Goal: Task Accomplishment & Management: Manage account settings

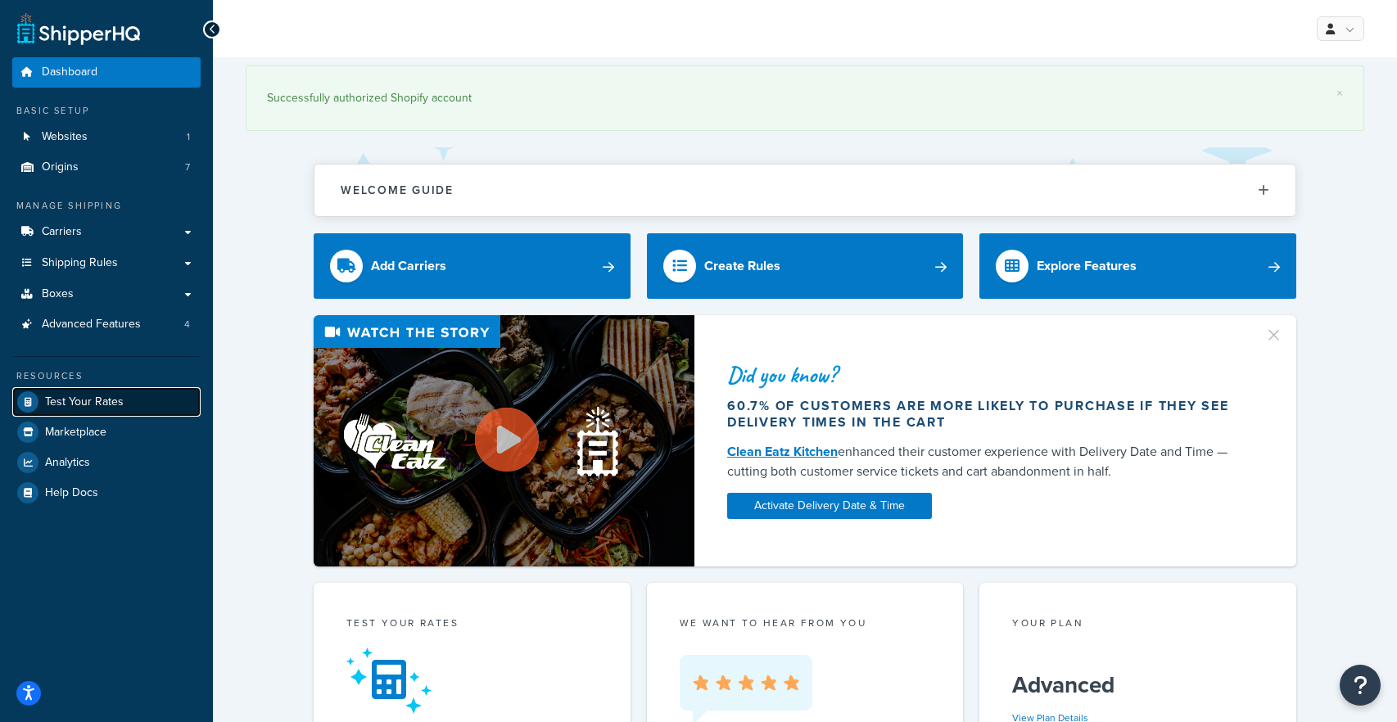
click at [80, 404] on span "Test Your Rates" at bounding box center [84, 402] width 79 height 14
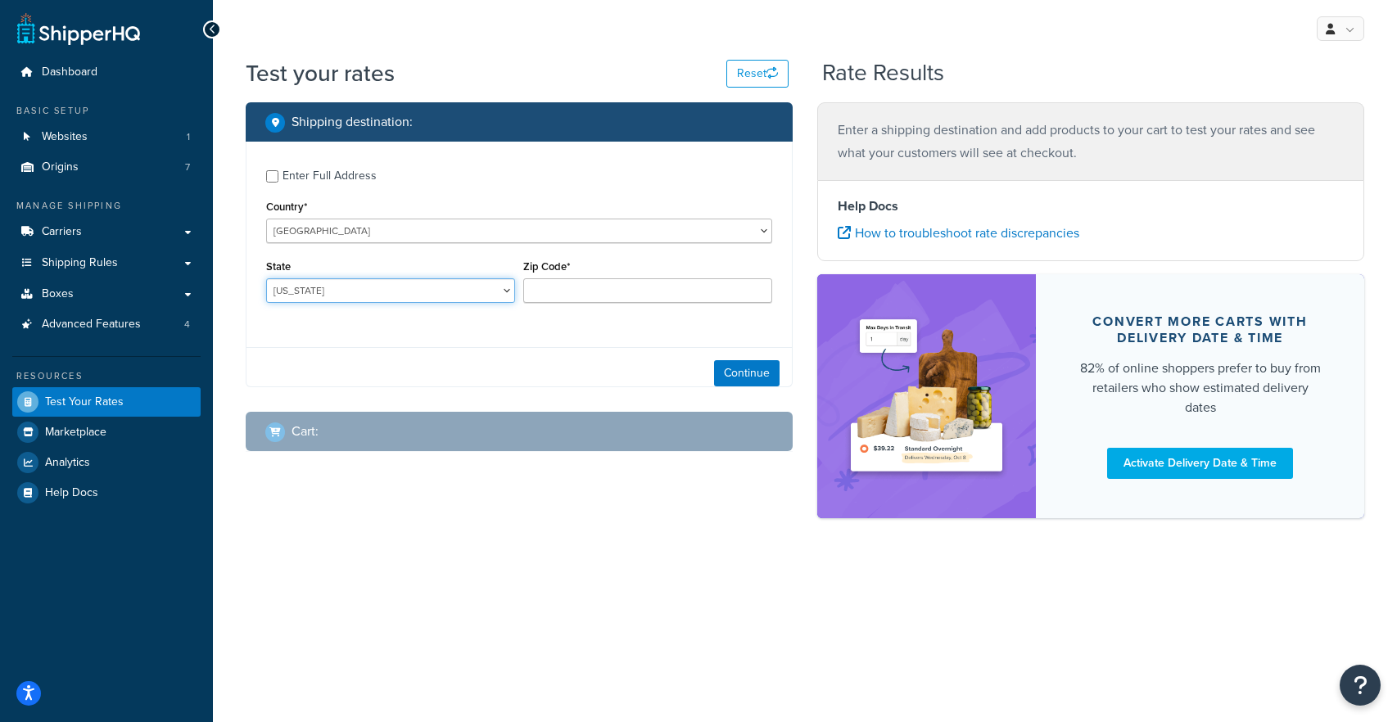
click at [383, 283] on select "Alabama Alaska American Samoa Arizona Arkansas Armed Forces Americas Armed Forc…" at bounding box center [390, 290] width 249 height 25
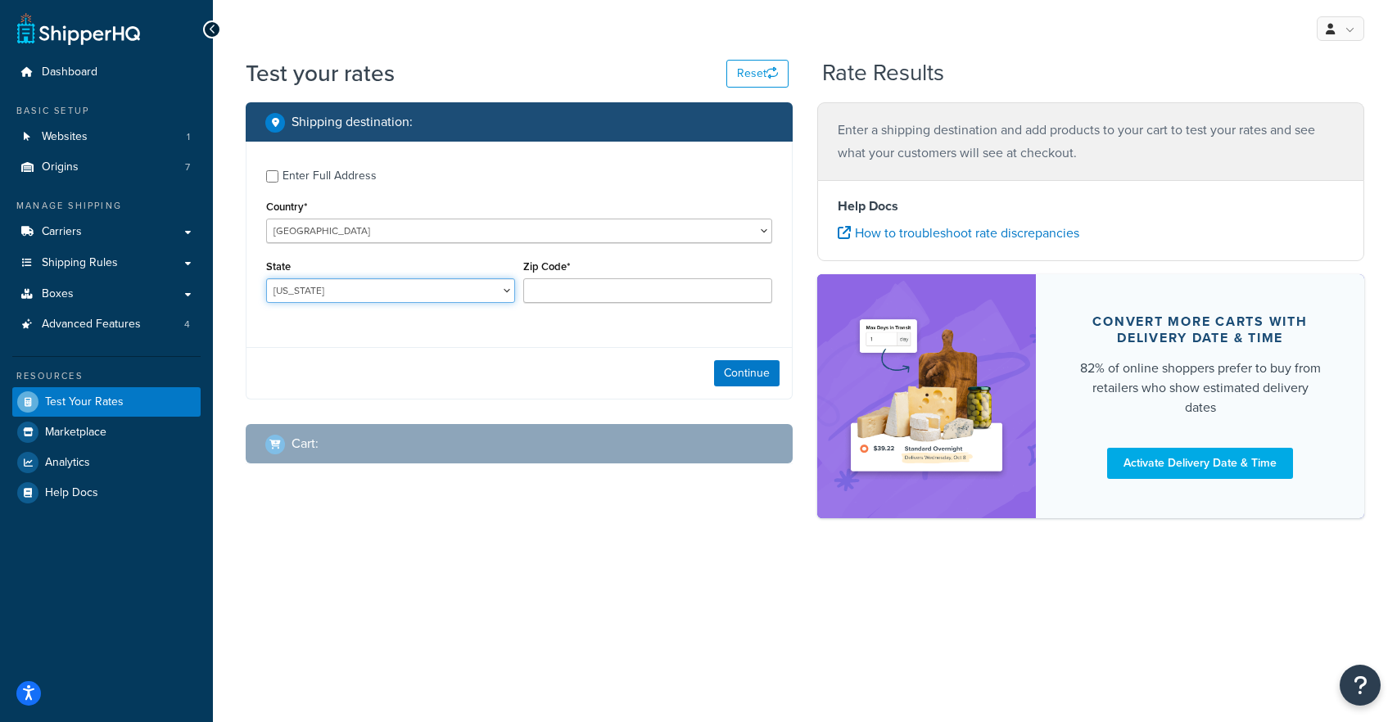
select select "TX"
click at [266, 278] on select "Alabama Alaska American Samoa Arizona Arkansas Armed Forces Americas Armed Forc…" at bounding box center [390, 290] width 249 height 25
click at [607, 300] on input "Zip Code*" at bounding box center [647, 290] width 249 height 25
type input "75201"
click at [540, 377] on div "Continue" at bounding box center [518, 373] width 545 height 52
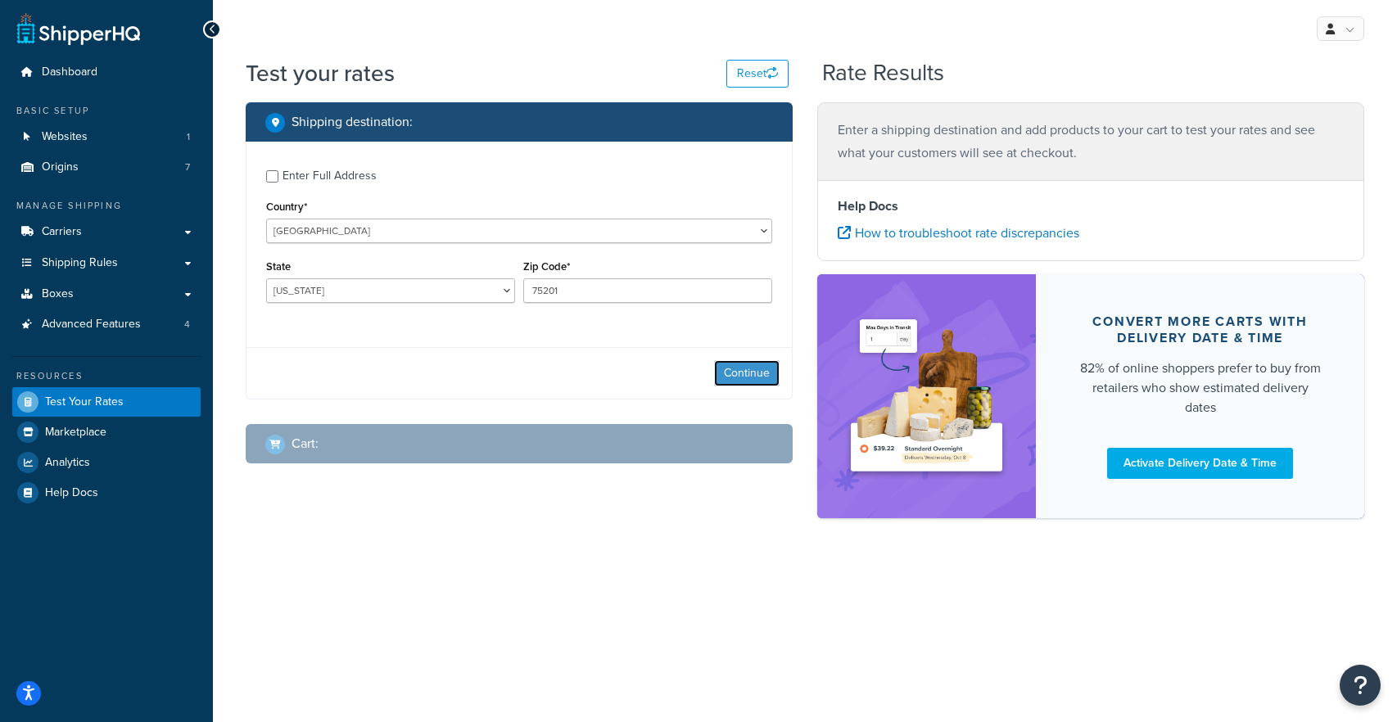
click at [753, 374] on button "Continue" at bounding box center [747, 373] width 66 height 26
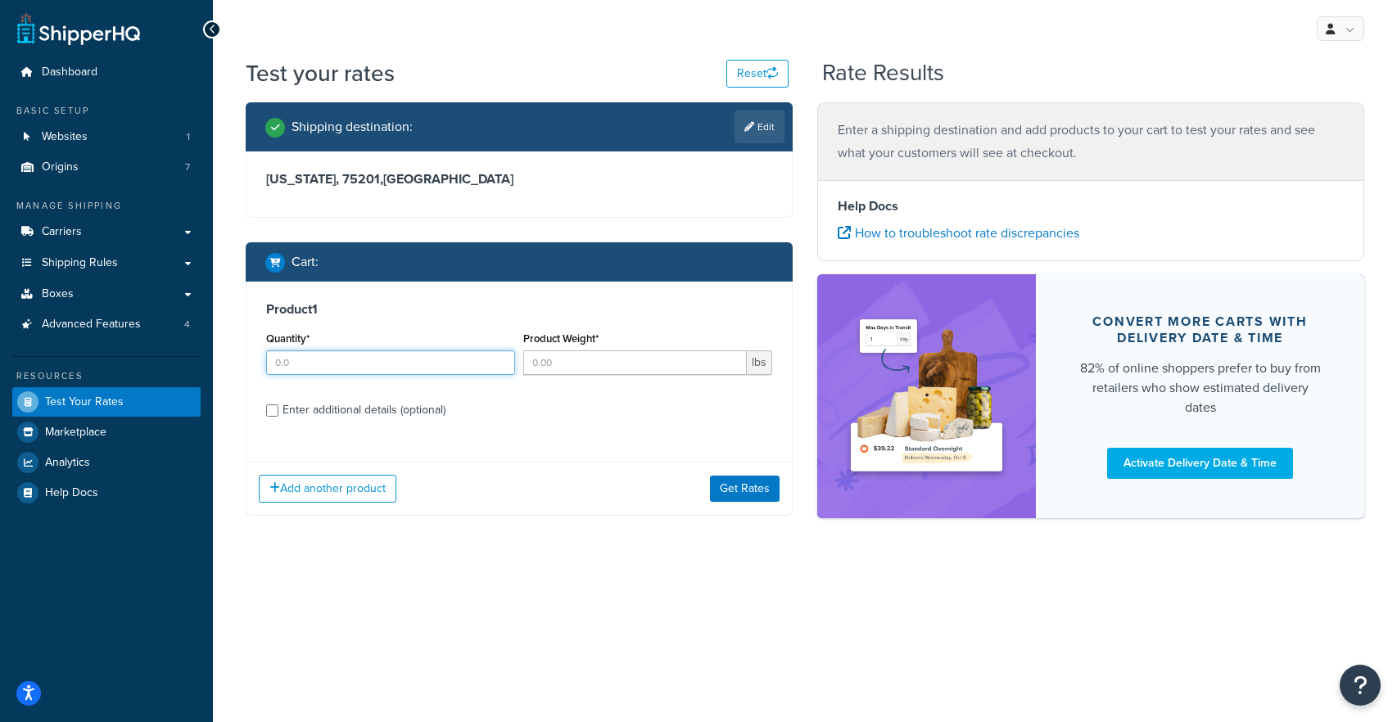
click at [398, 359] on input "Quantity*" at bounding box center [390, 362] width 249 height 25
type input "2"
type input "6"
type input "166"
click at [399, 408] on div "Enter additional details (optional)" at bounding box center [363, 410] width 163 height 23
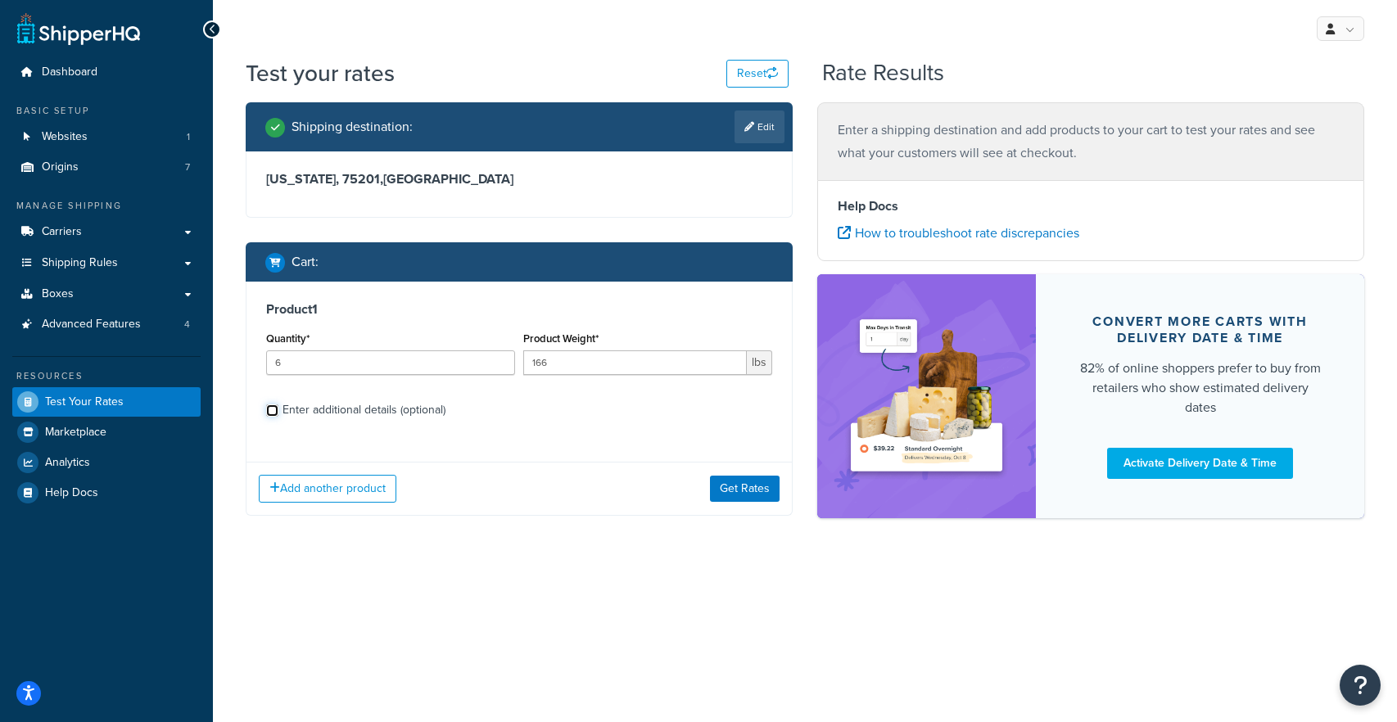
click at [278, 408] on input "Enter additional details (optional)" at bounding box center [272, 410] width 12 height 12
checkbox input "true"
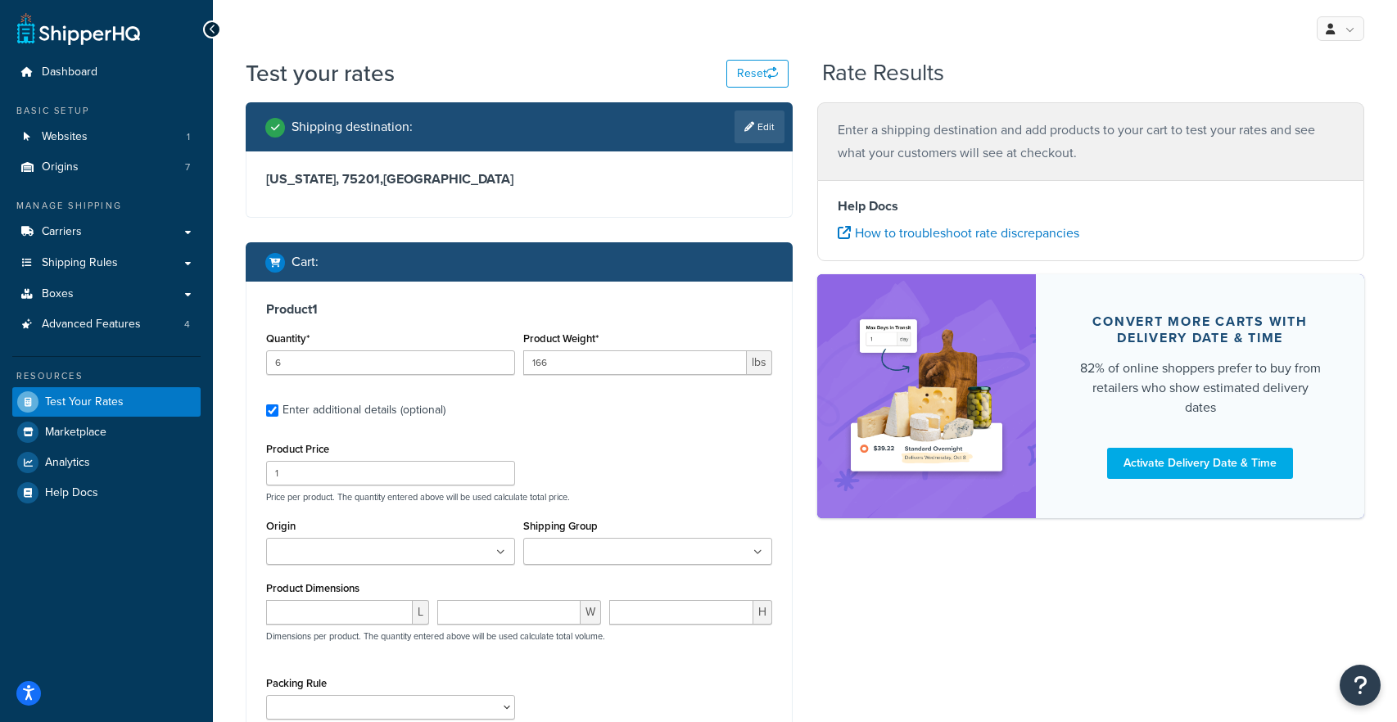
click at [370, 563] on ul at bounding box center [390, 551] width 249 height 27
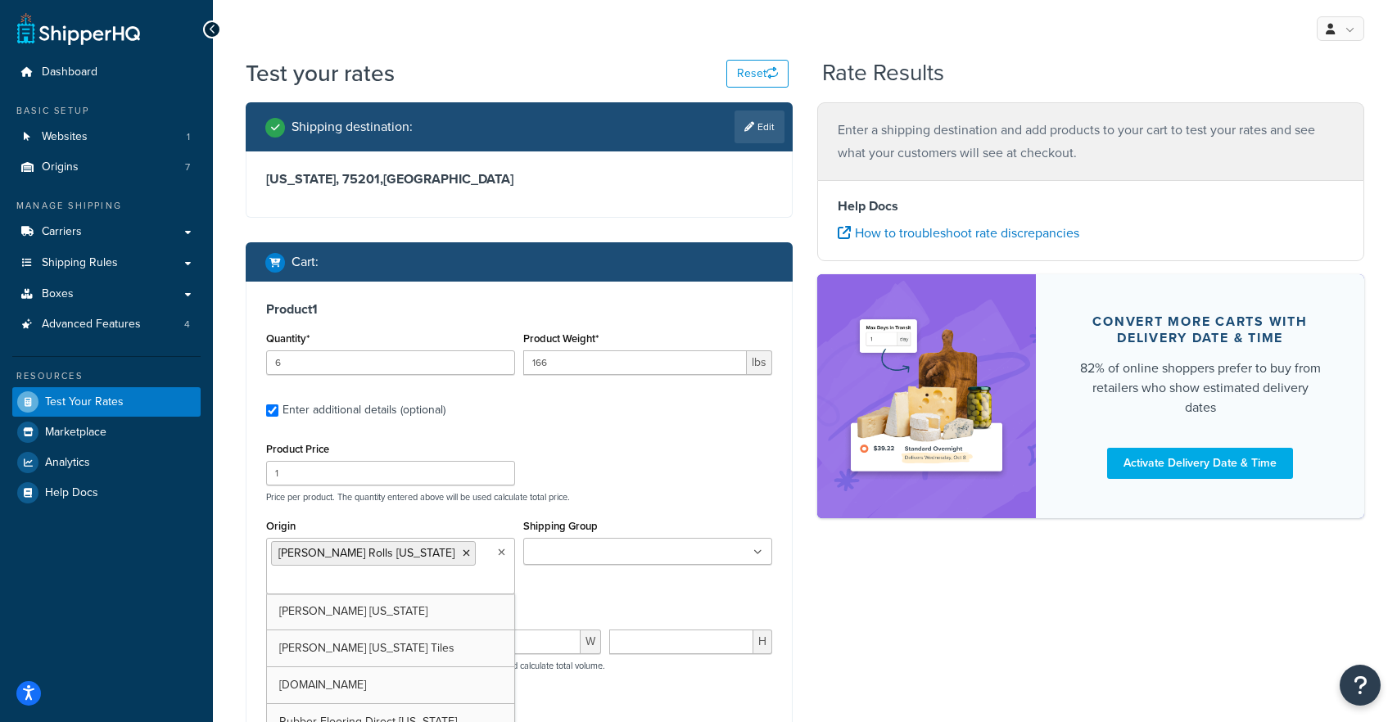
click at [581, 486] on div "Product Price 1 Price per product. The quantity entered above will be used calc…" at bounding box center [519, 470] width 514 height 65
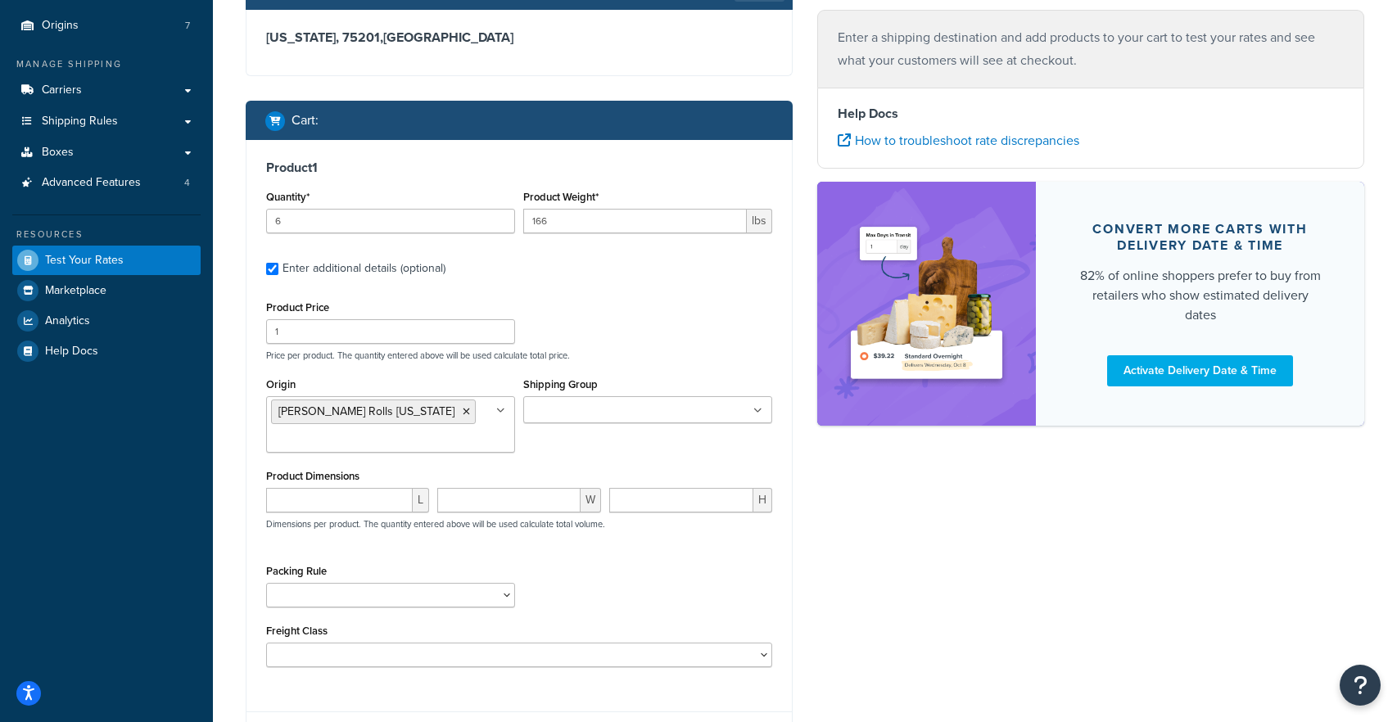
scroll to position [148, 0]
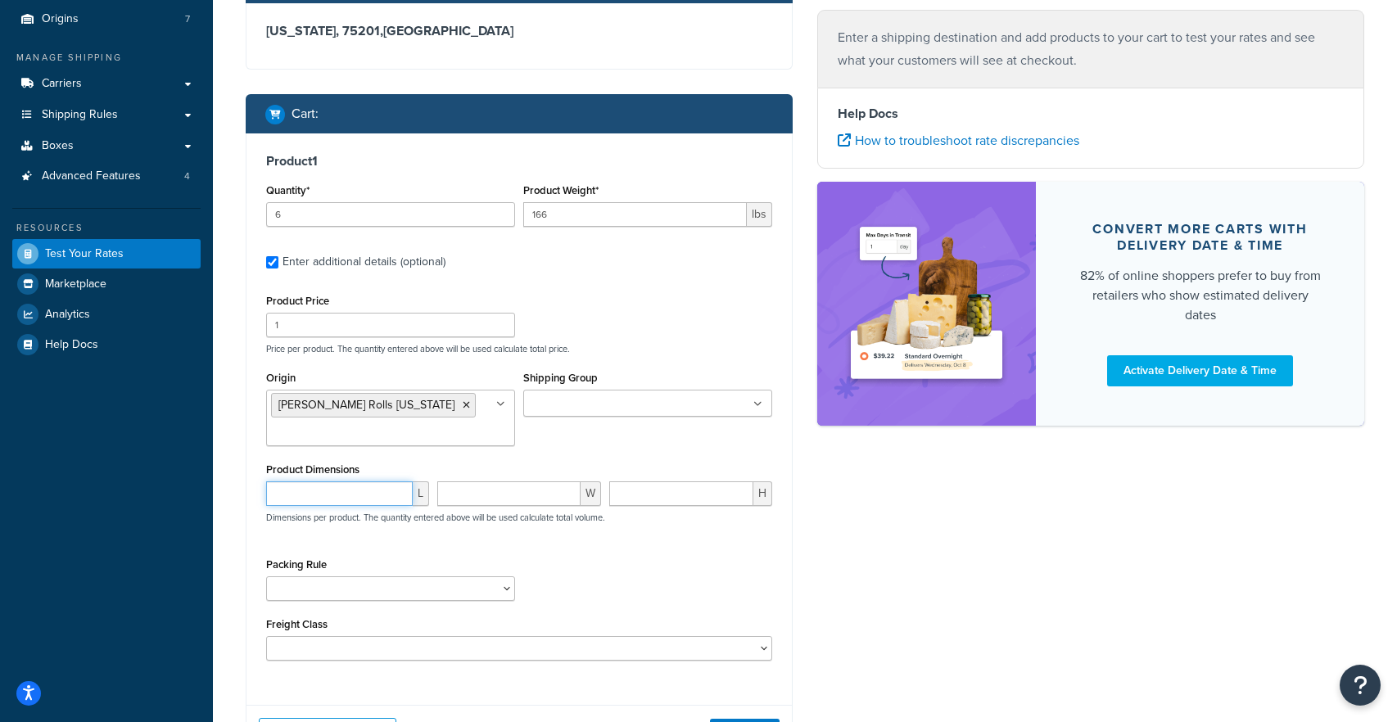
click at [348, 491] on input "number" at bounding box center [339, 493] width 147 height 25
type input "25"
click at [524, 494] on input "number" at bounding box center [508, 493] width 142 height 25
type input "25"
click at [695, 507] on div "H" at bounding box center [690, 499] width 171 height 37
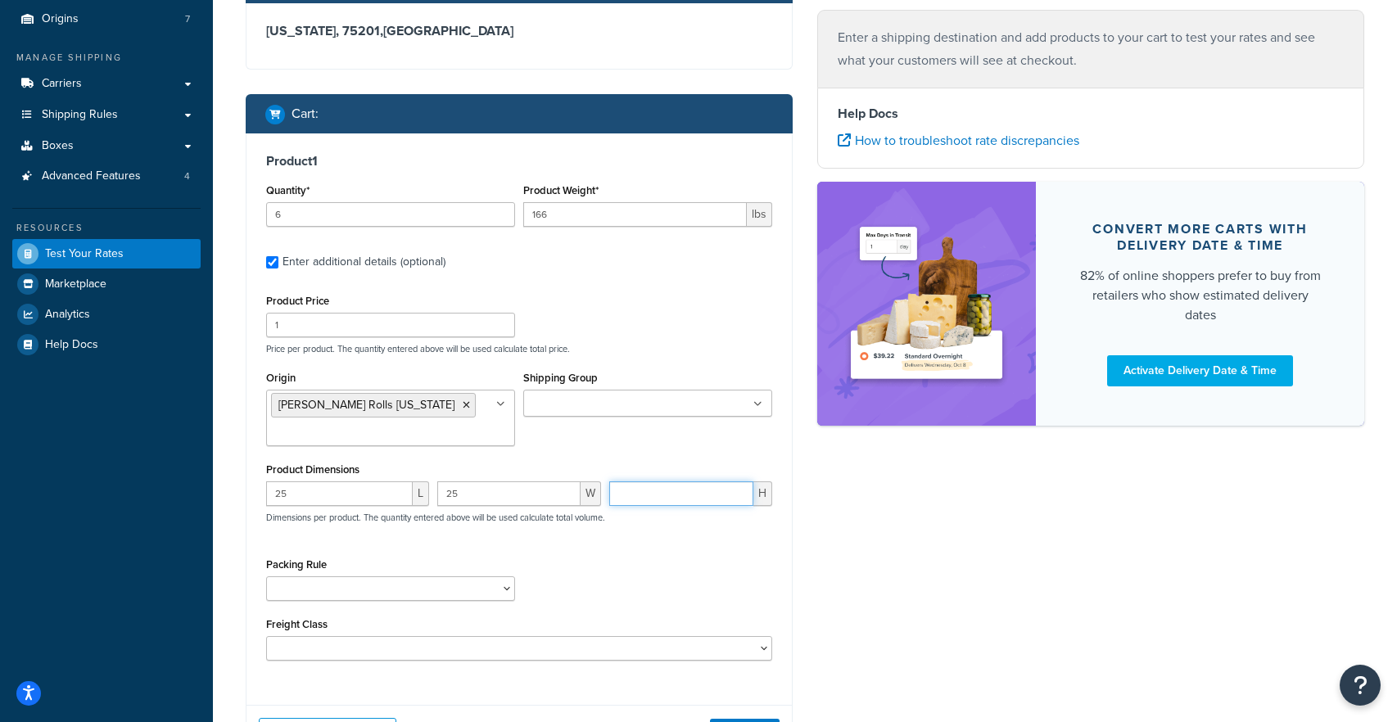
click at [699, 500] on input "number" at bounding box center [681, 493] width 144 height 25
type input ".3"
click at [627, 573] on div "Packing Rule 18 inch Single Tiles 18 inch Tiles - Set of 6 24 Inch Tiles - 12 m…" at bounding box center [519, 584] width 514 height 60
click at [430, 585] on select "18 inch Single Tiles 18 inch Tiles - Set of 6 24 Inch Tiles - 12 mm Box 24 Inch…" at bounding box center [390, 588] width 249 height 25
select select "87013"
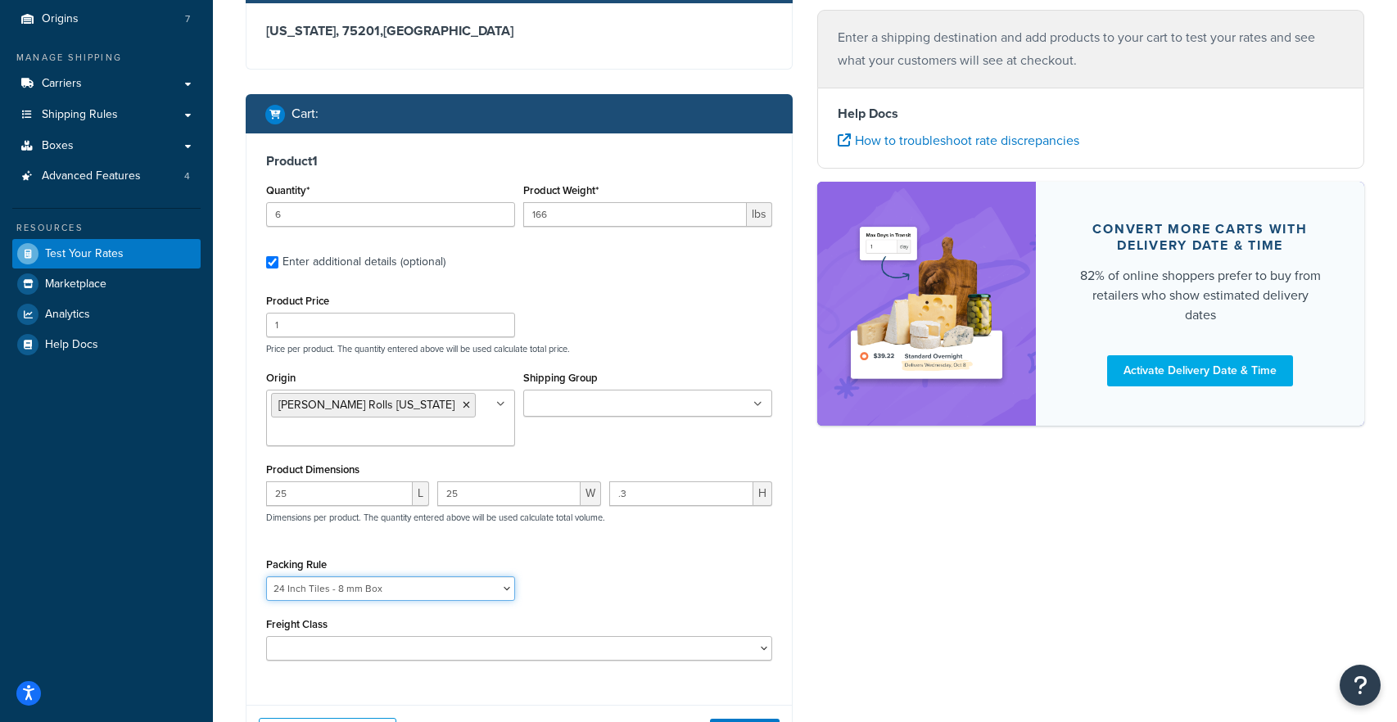
click at [266, 576] on select "18 inch Single Tiles 18 inch Tiles - Set of 6 24 Inch Tiles - 12 mm Box 24 Inch…" at bounding box center [390, 588] width 249 height 25
click at [488, 546] on div "Product Price 1 Price per product. The quantity entered above will be used calc…" at bounding box center [519, 475] width 506 height 371
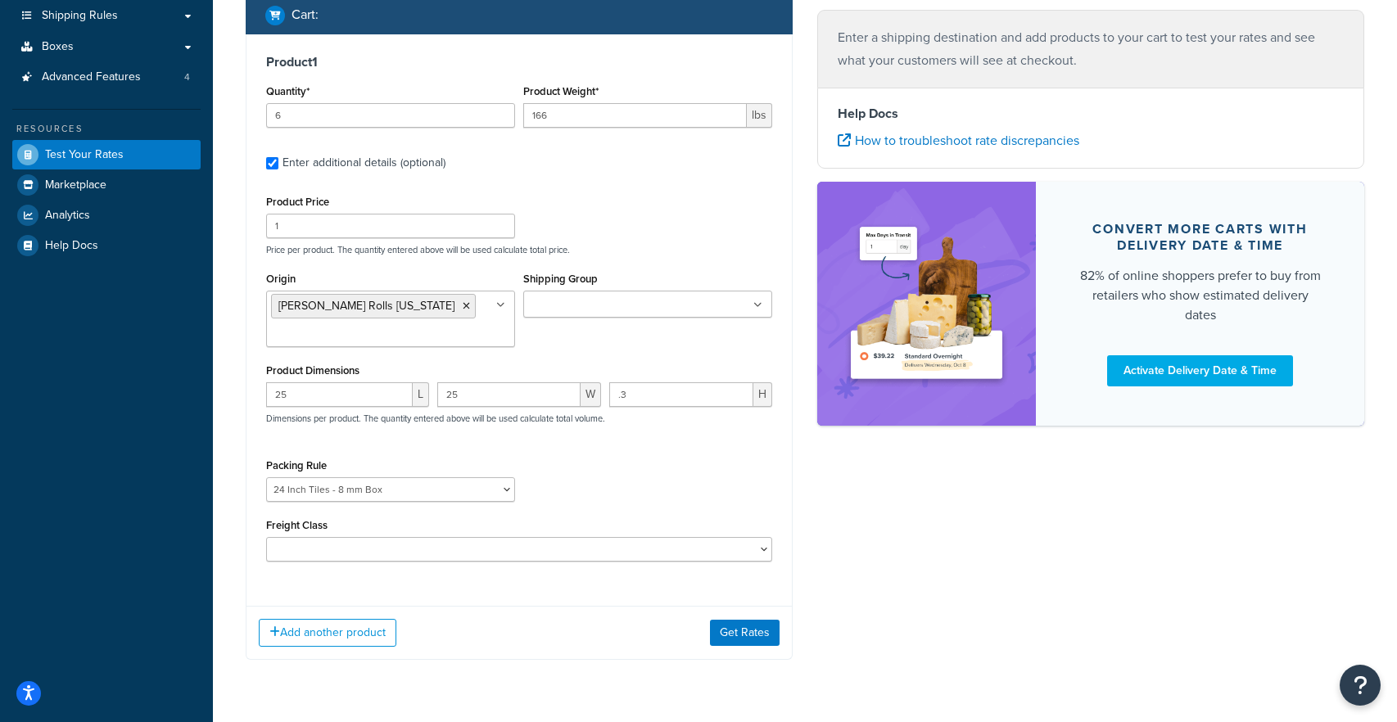
scroll to position [269, 0]
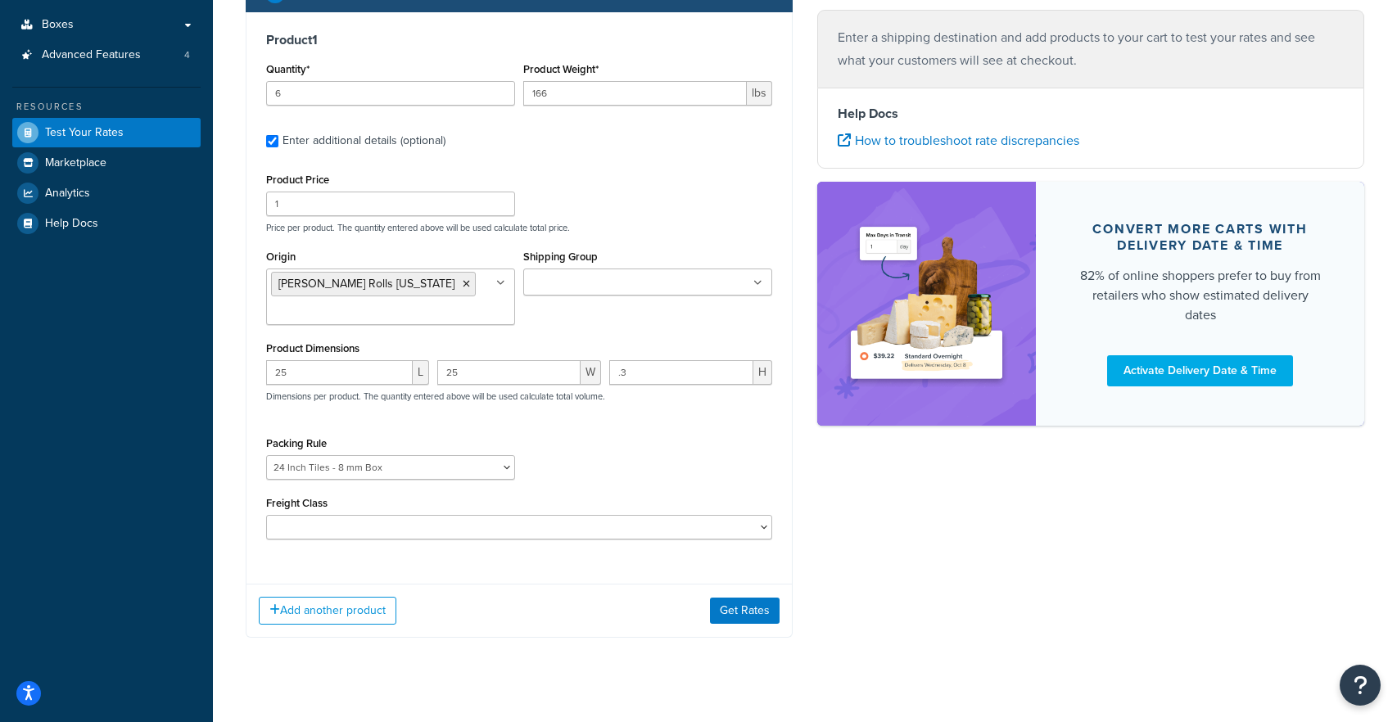
click at [481, 507] on div "Freight Class 50 55 60 65 70 77.5 85 92.5 100 110 125 150 175 200 250 300 400 5…" at bounding box center [519, 515] width 506 height 47
click at [464, 532] on select "50 55 60 65 70 77.5 85 92.5 100 110 125 150 175 200 250 300 400 500" at bounding box center [519, 527] width 506 height 25
select select "60"
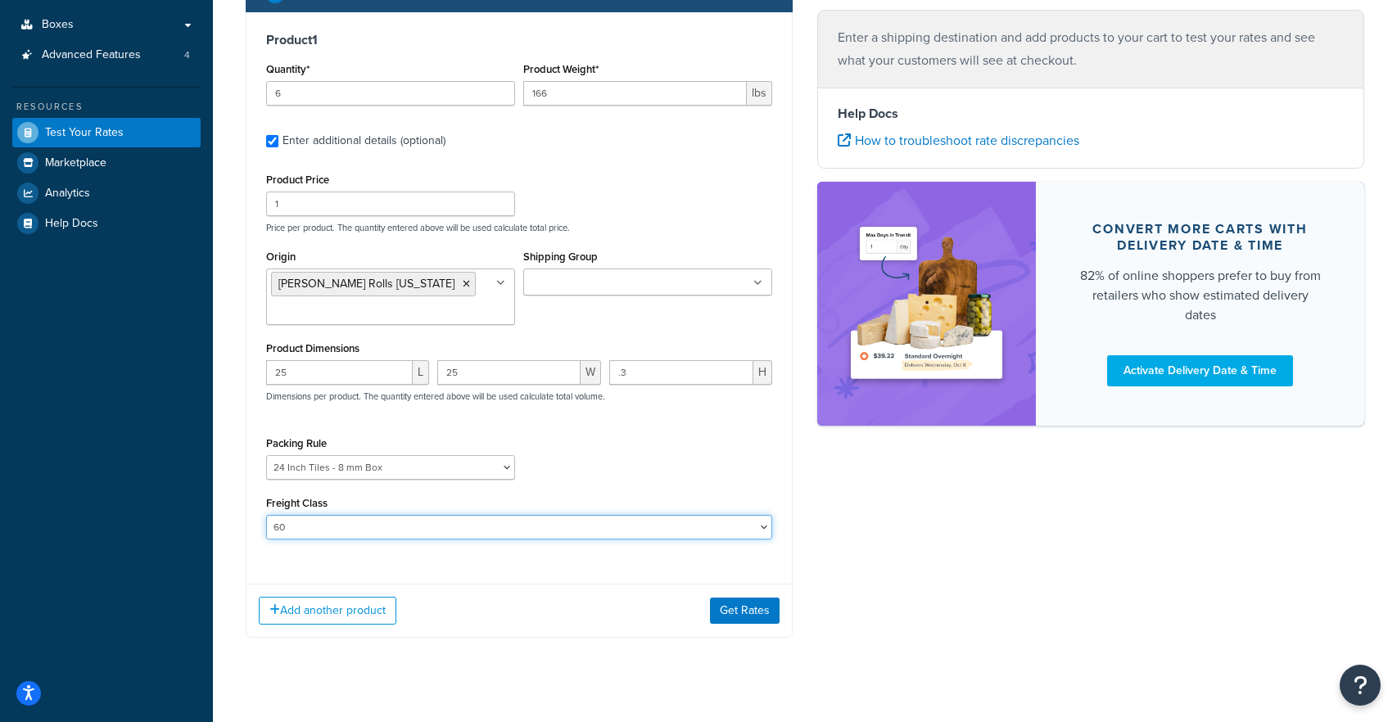
click at [266, 515] on select "50 55 60 65 70 77.5 85 92.5 100 110 125 150 175 200 250 300 400 500" at bounding box center [519, 527] width 506 height 25
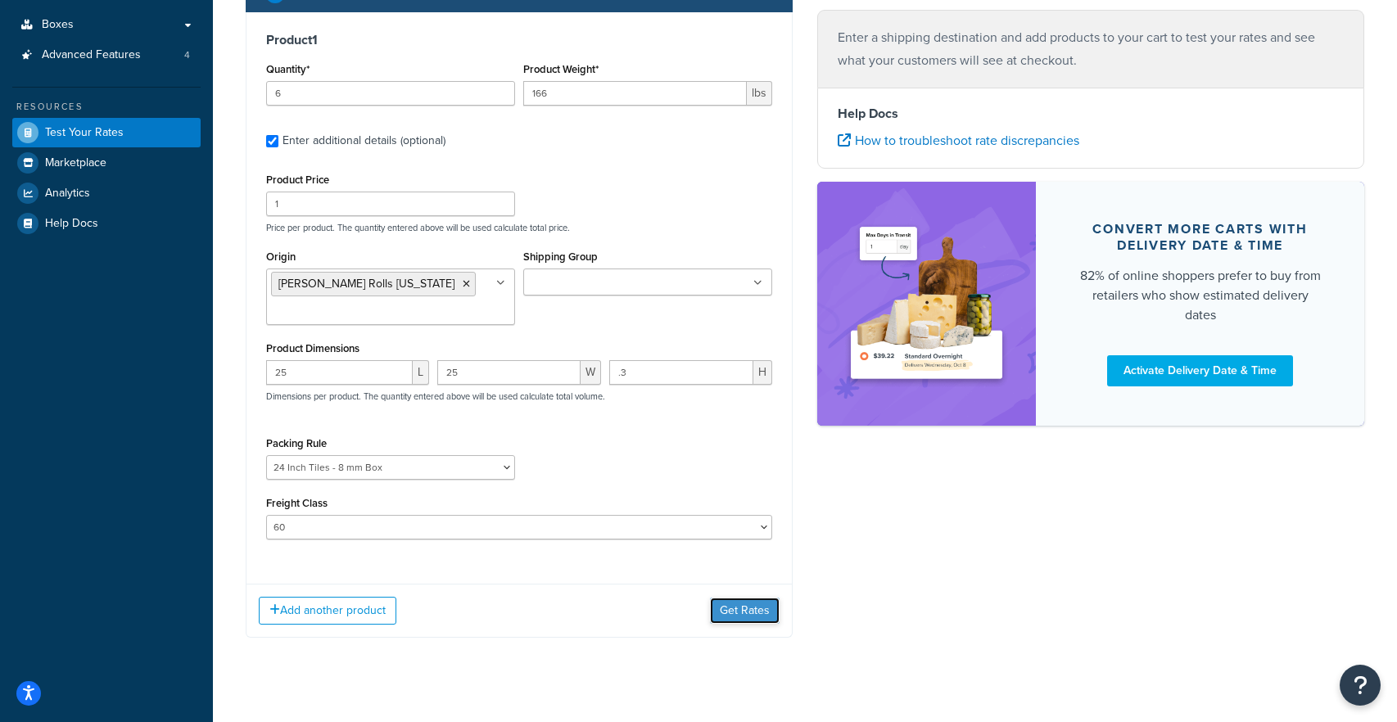
click at [733, 609] on button "Get Rates" at bounding box center [745, 611] width 70 height 26
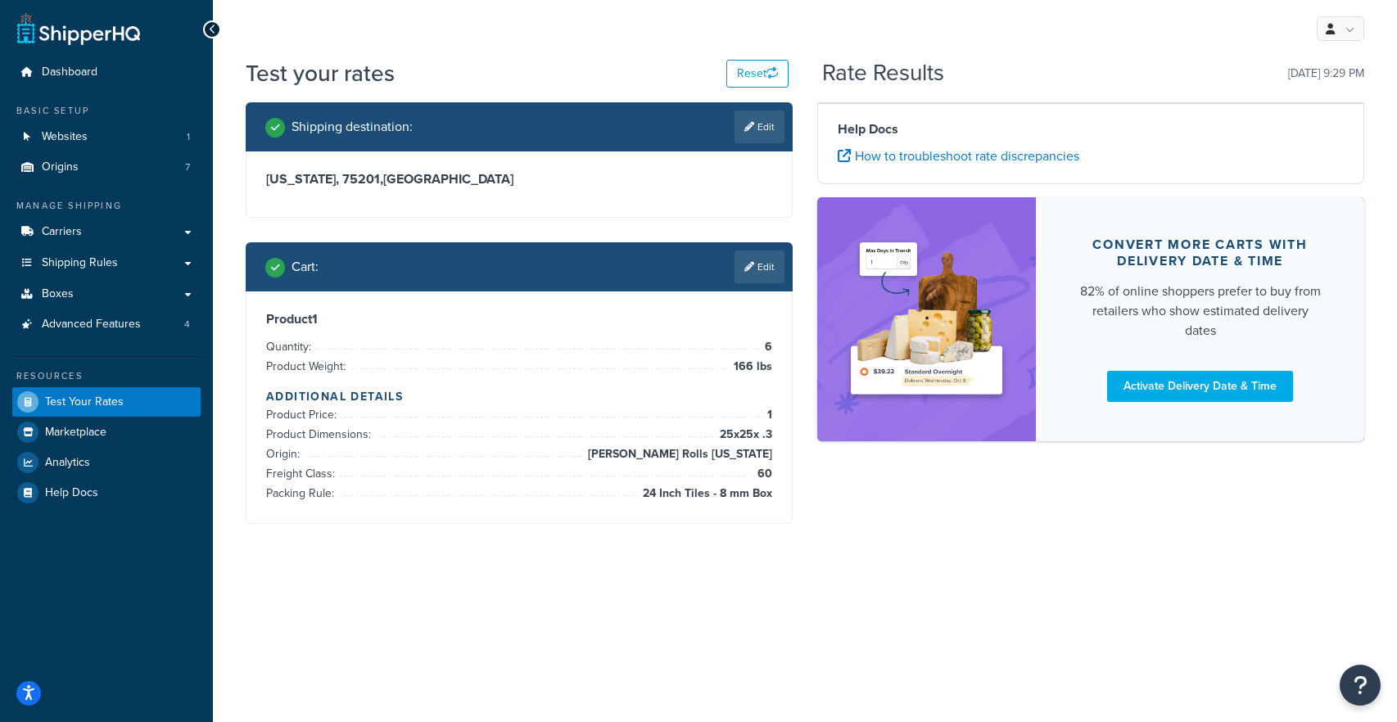
scroll to position [0, 0]
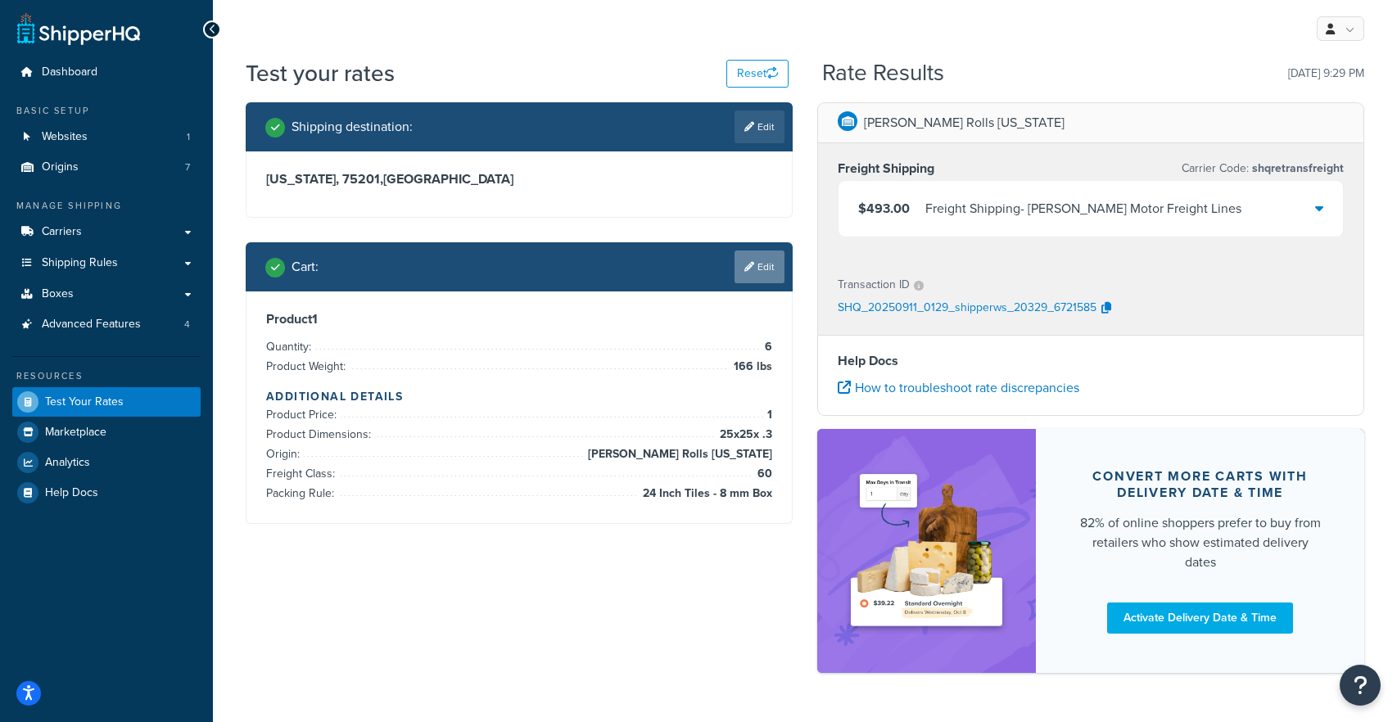
click at [771, 266] on link "Edit" at bounding box center [759, 267] width 50 height 33
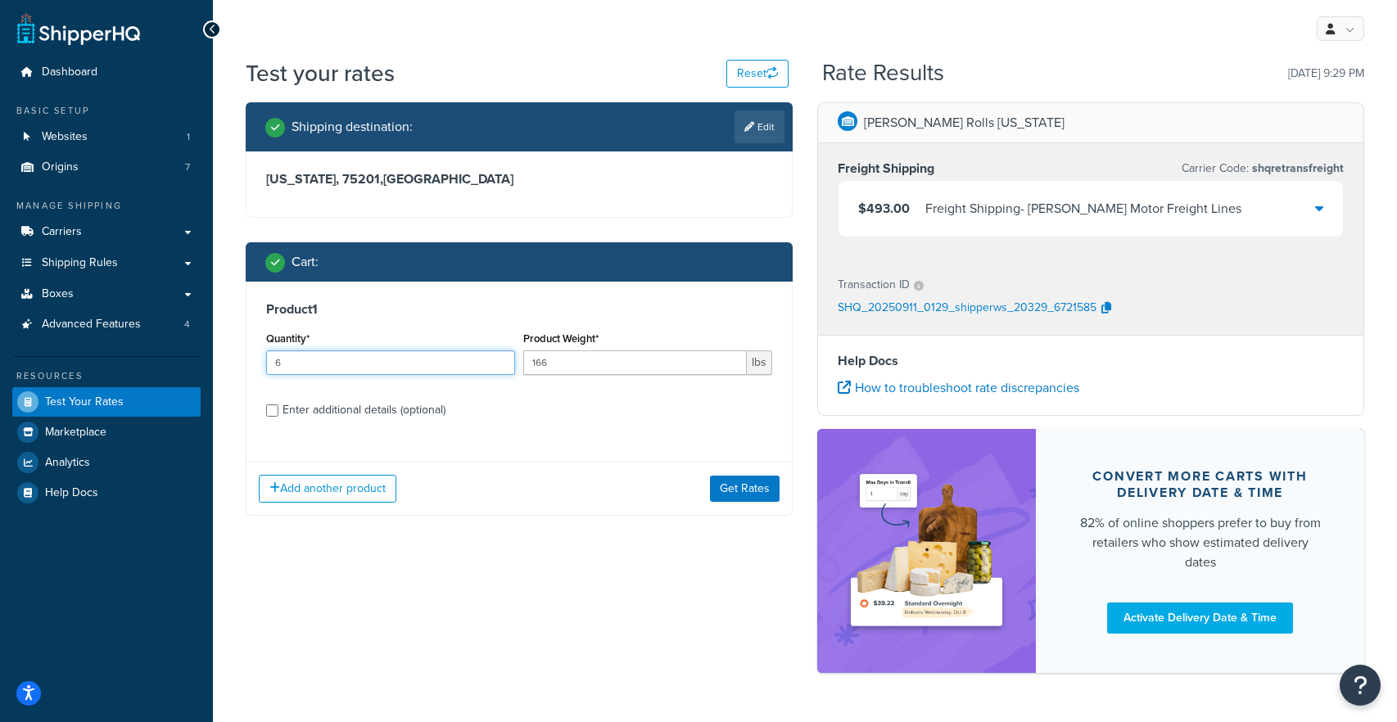
click at [407, 374] on input "6" at bounding box center [390, 362] width 249 height 25
type input "190"
click at [556, 359] on input "166" at bounding box center [635, 362] width 224 height 25
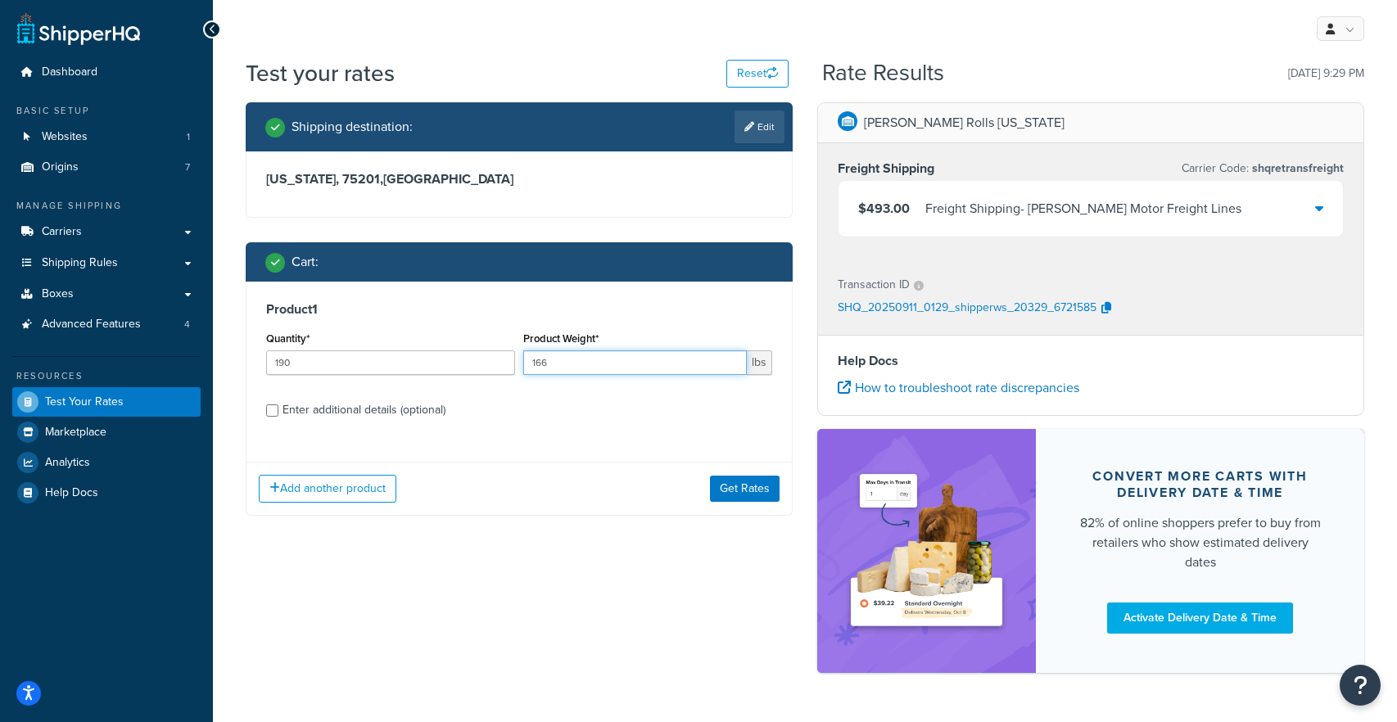
click at [556, 359] on input "166" at bounding box center [635, 362] width 224 height 25
type input "1"
type input "8"
click at [520, 432] on div "Product 1 Quantity* 190 Product Weight* 8 lbs Enter additional details (optiona…" at bounding box center [518, 366] width 545 height 168
click at [747, 490] on button "Get Rates" at bounding box center [745, 489] width 70 height 26
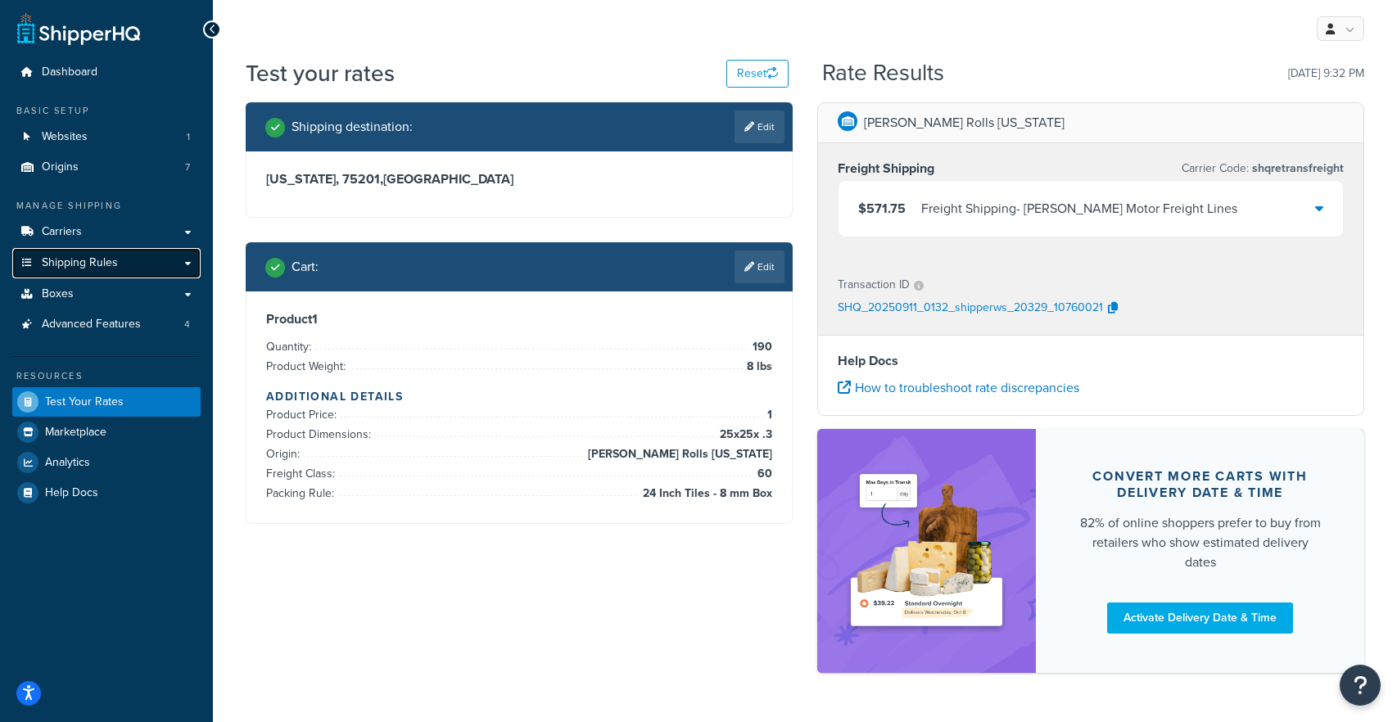
click at [100, 254] on link "Shipping Rules" at bounding box center [106, 263] width 188 height 30
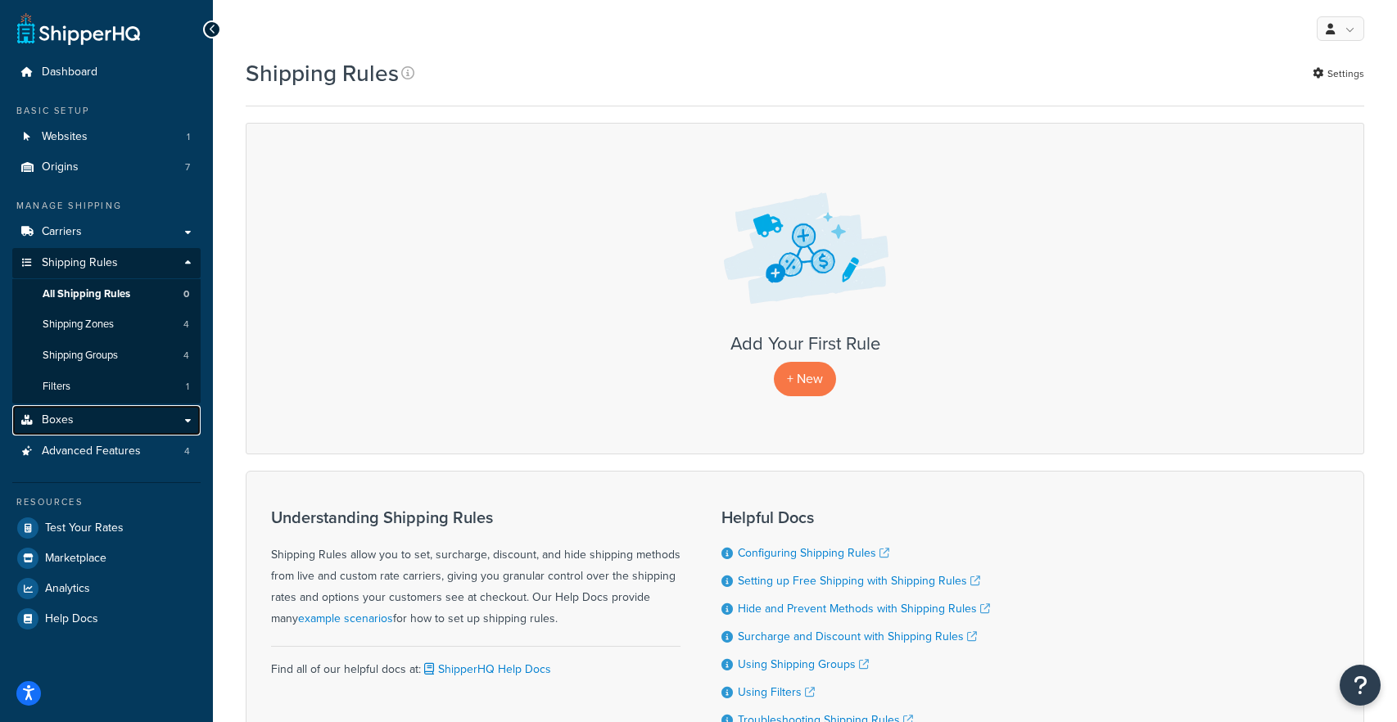
click at [161, 409] on link "Boxes" at bounding box center [106, 420] width 188 height 30
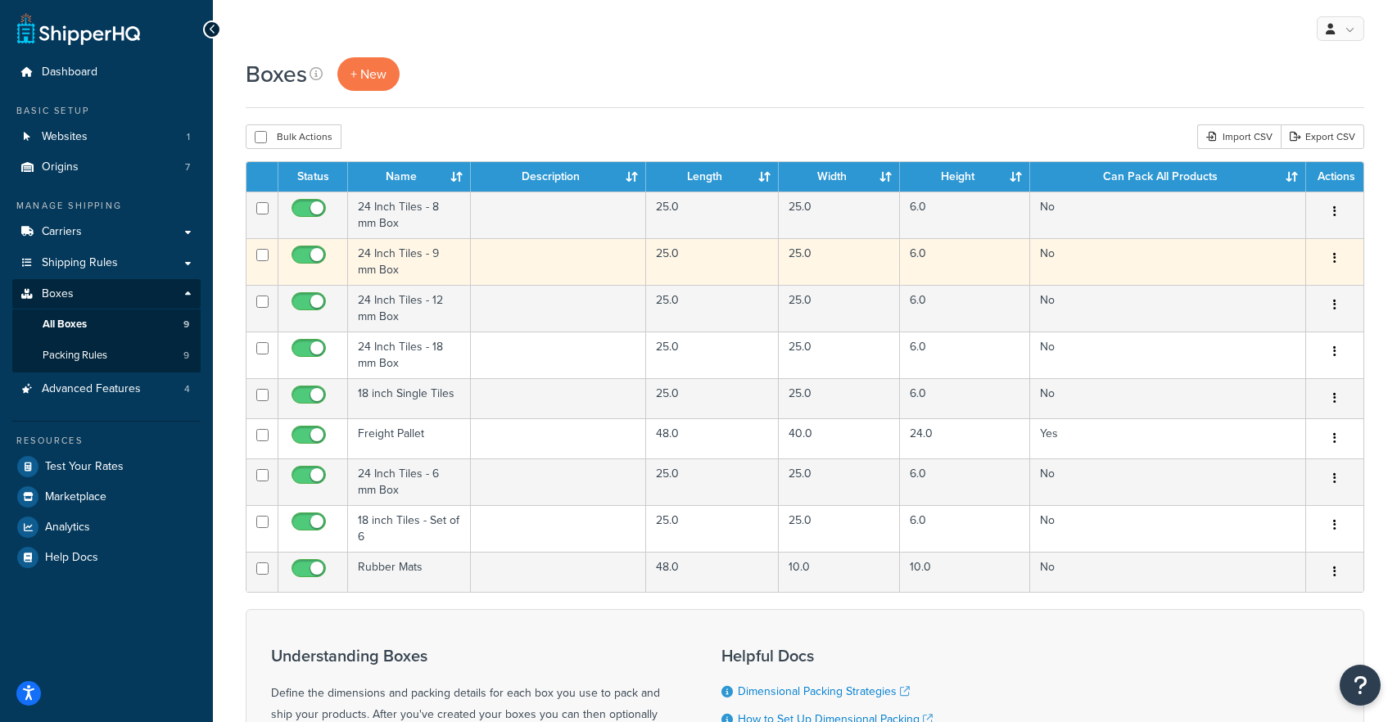
click at [371, 267] on td "24 Inch Tiles - 9 mm Box" at bounding box center [409, 261] width 123 height 47
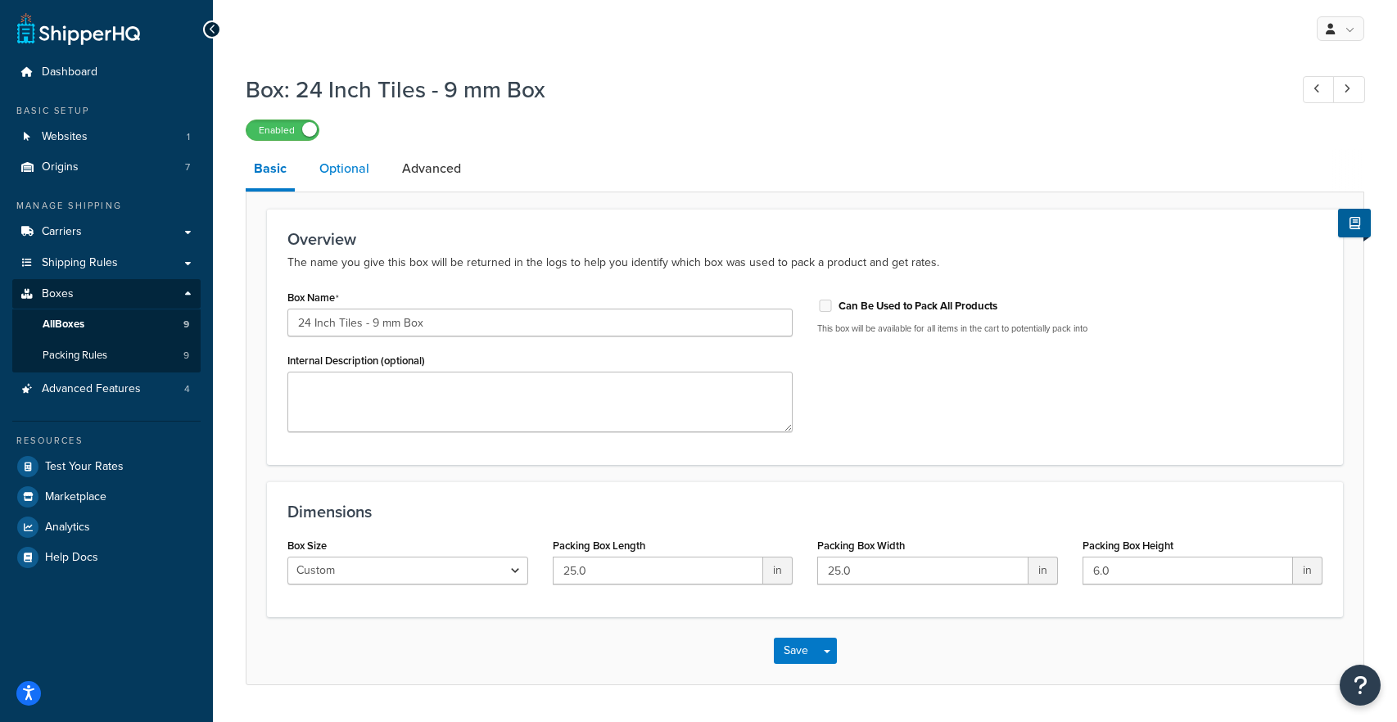
click at [355, 169] on link "Optional" at bounding box center [344, 168] width 66 height 39
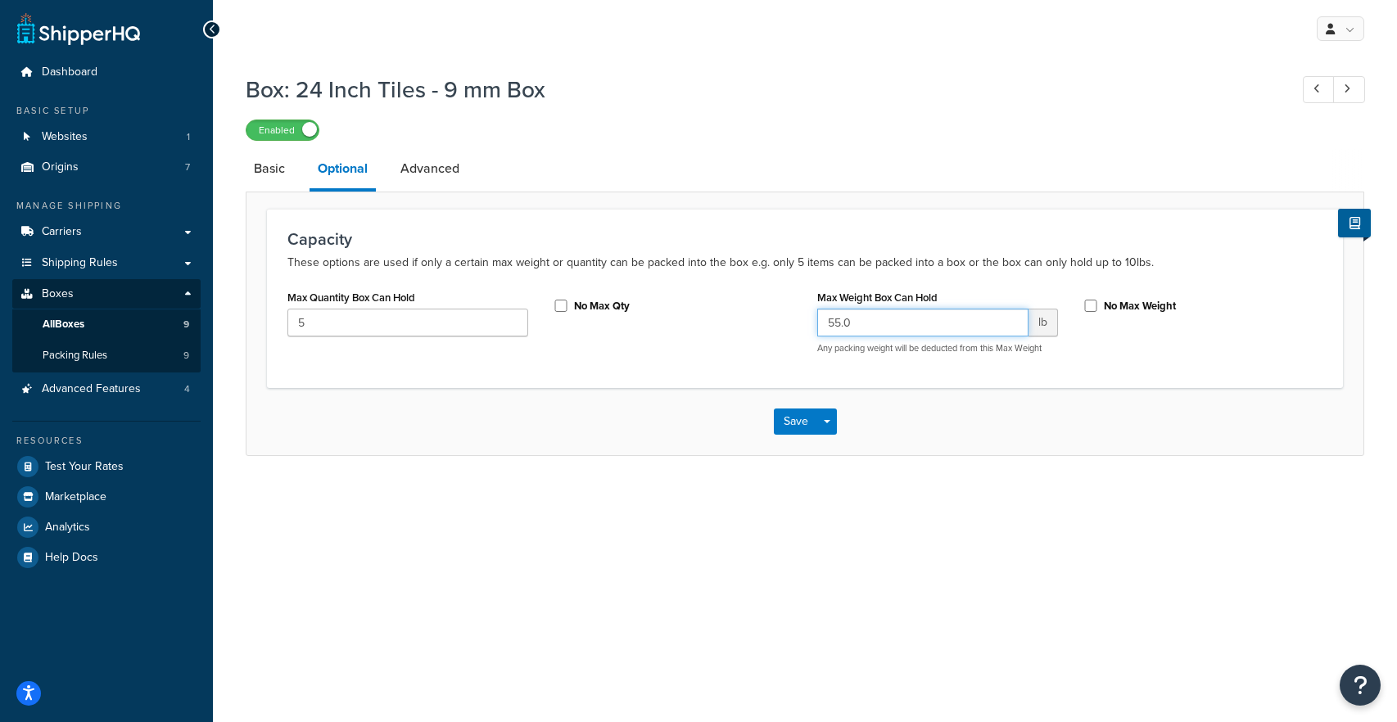
click at [886, 328] on input "55.0" at bounding box center [922, 323] width 211 height 28
type input "54"
click at [797, 419] on button "Save" at bounding box center [796, 422] width 44 height 26
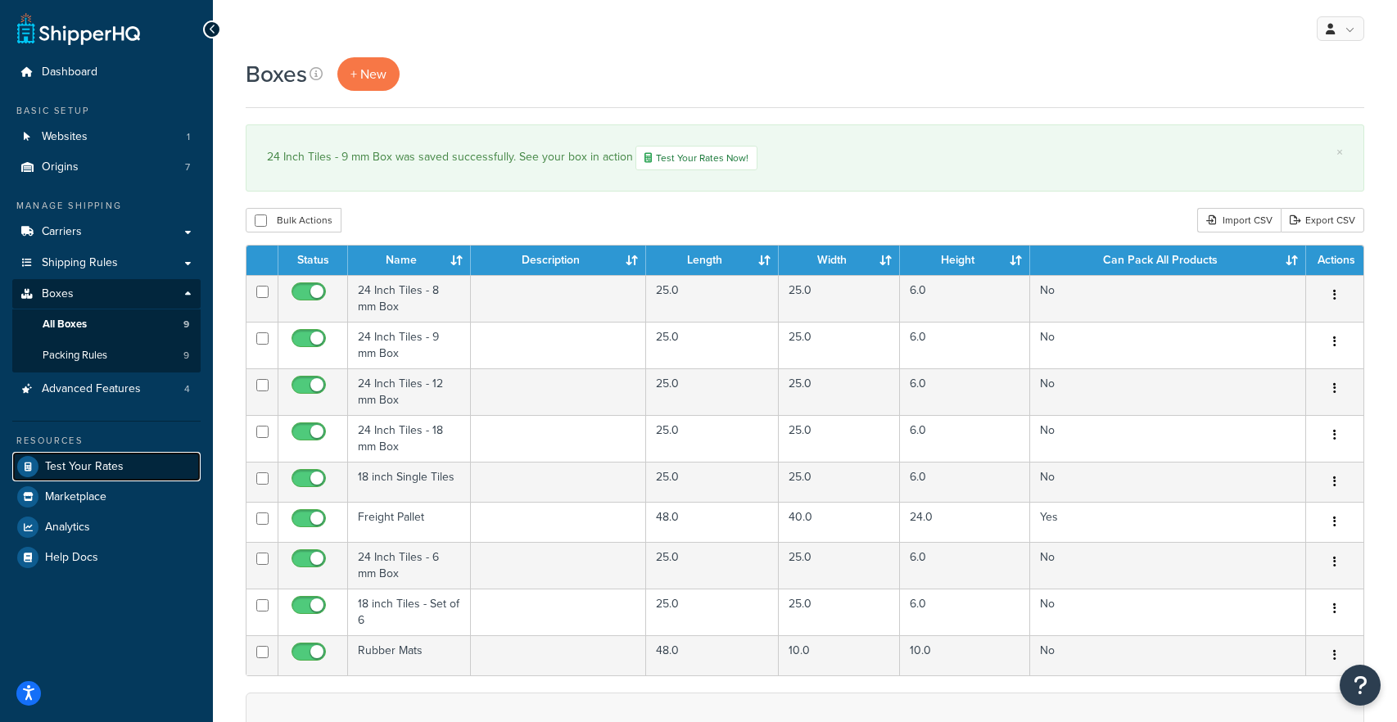
click at [100, 477] on link "Test Your Rates" at bounding box center [106, 466] width 188 height 29
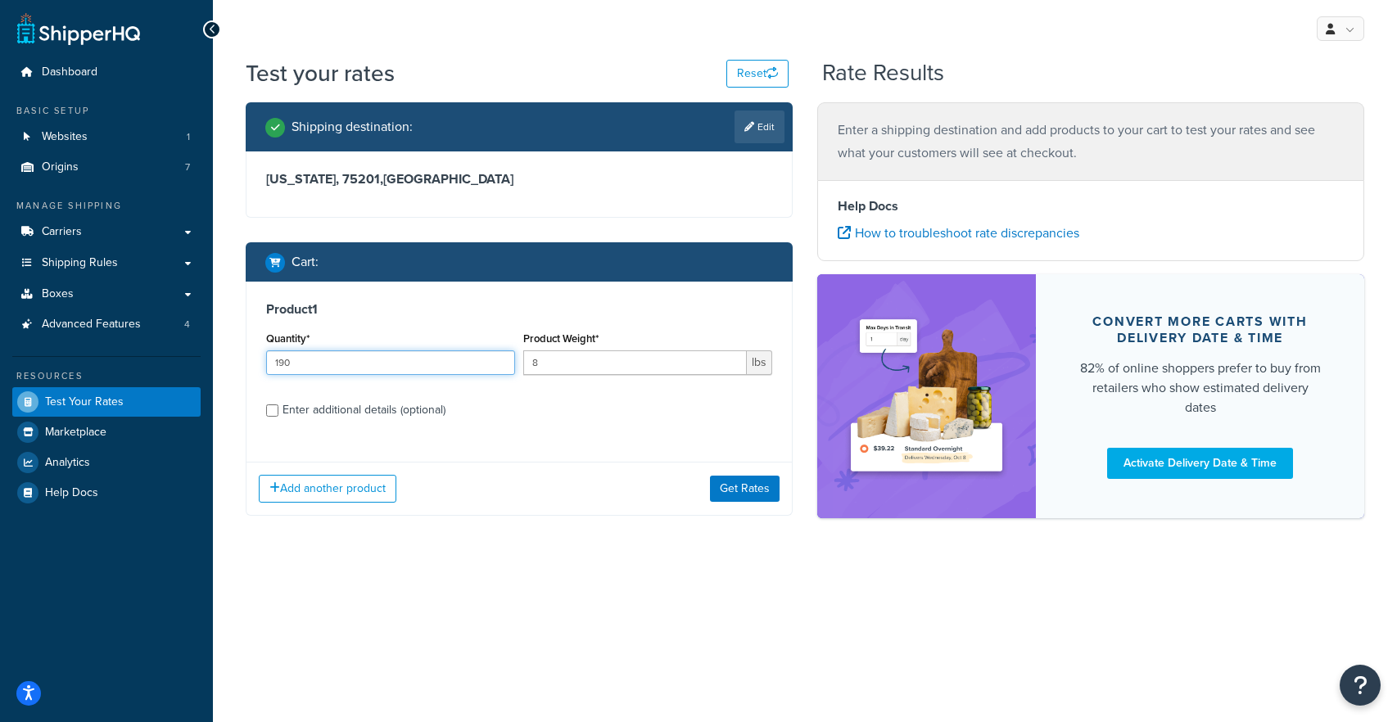
click at [331, 364] on input "190" at bounding box center [390, 362] width 249 height 25
type input "16"
click at [364, 418] on div "Enter additional details (optional)" at bounding box center [363, 410] width 163 height 23
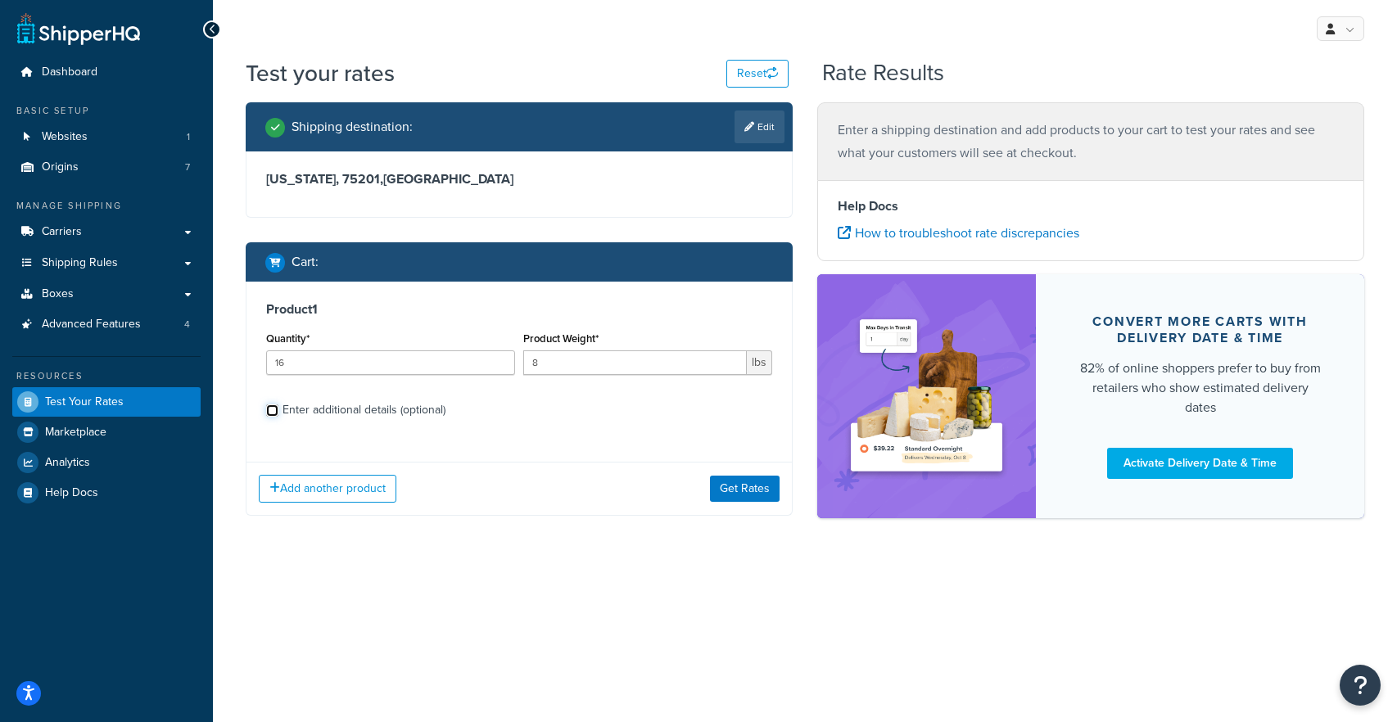
click at [278, 417] on input "Enter additional details (optional)" at bounding box center [272, 410] width 12 height 12
checkbox input "true"
select select "87013"
select select "60"
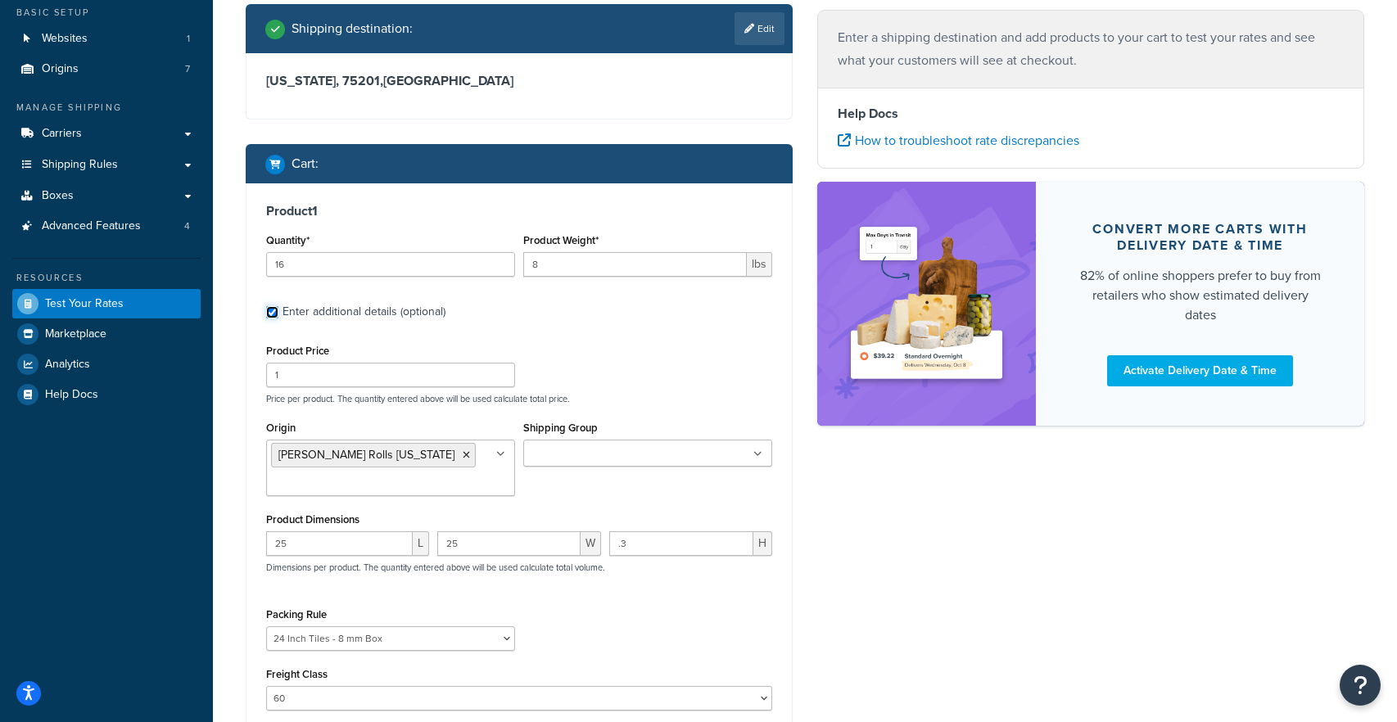
scroll to position [102, 0]
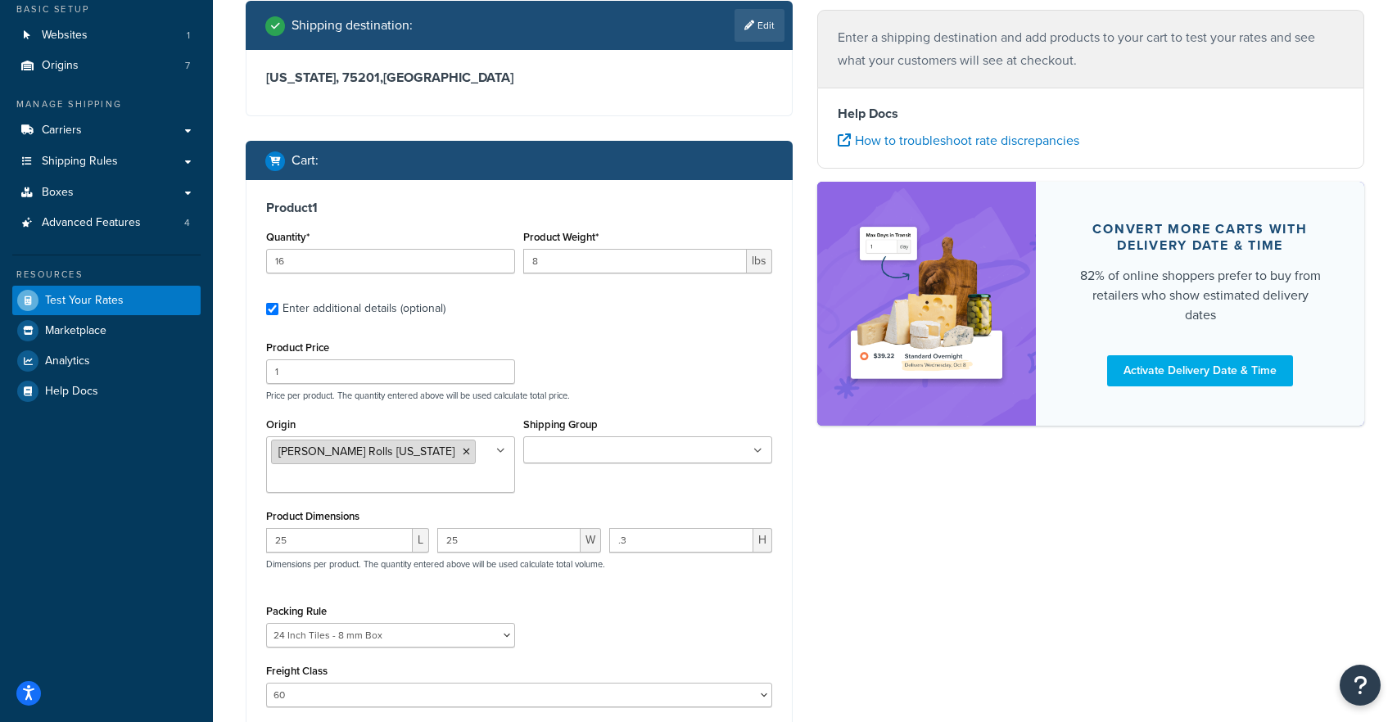
click at [463, 456] on icon at bounding box center [466, 452] width 7 height 10
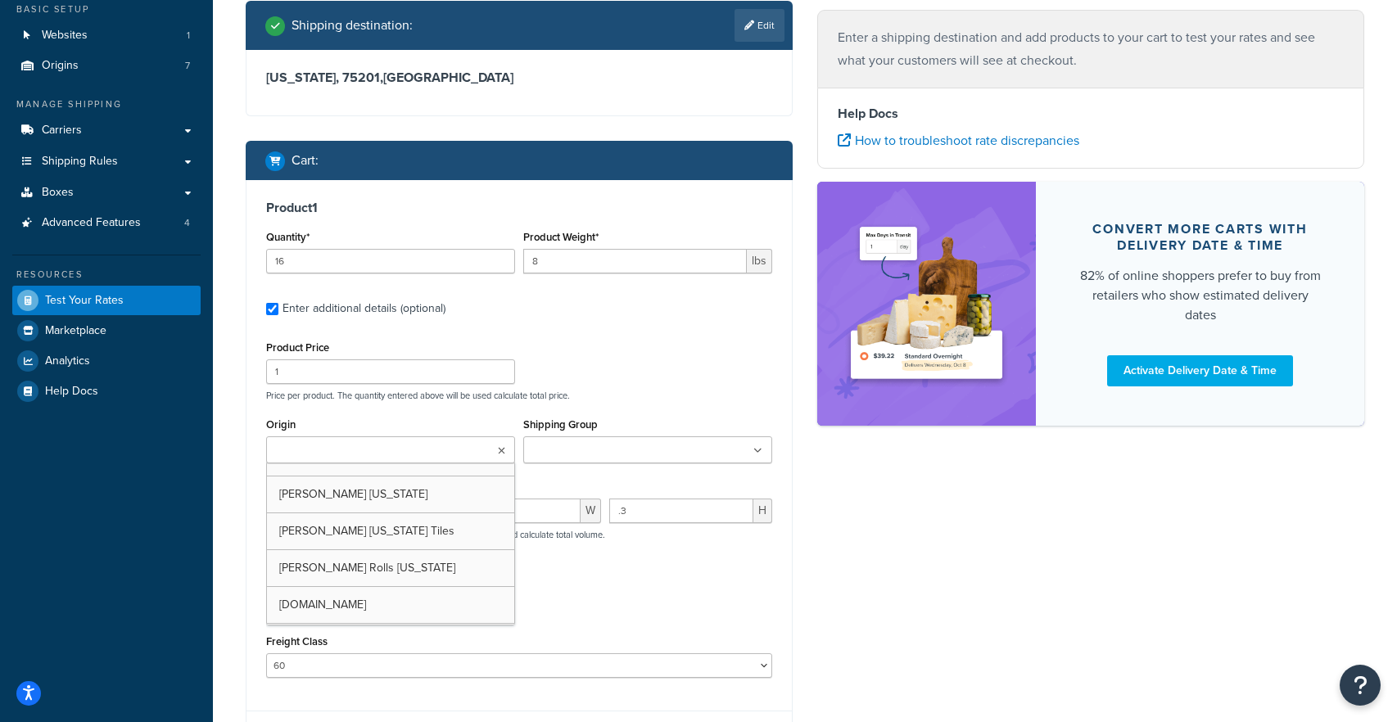
click at [375, 453] on input "Origin" at bounding box center [343, 451] width 145 height 18
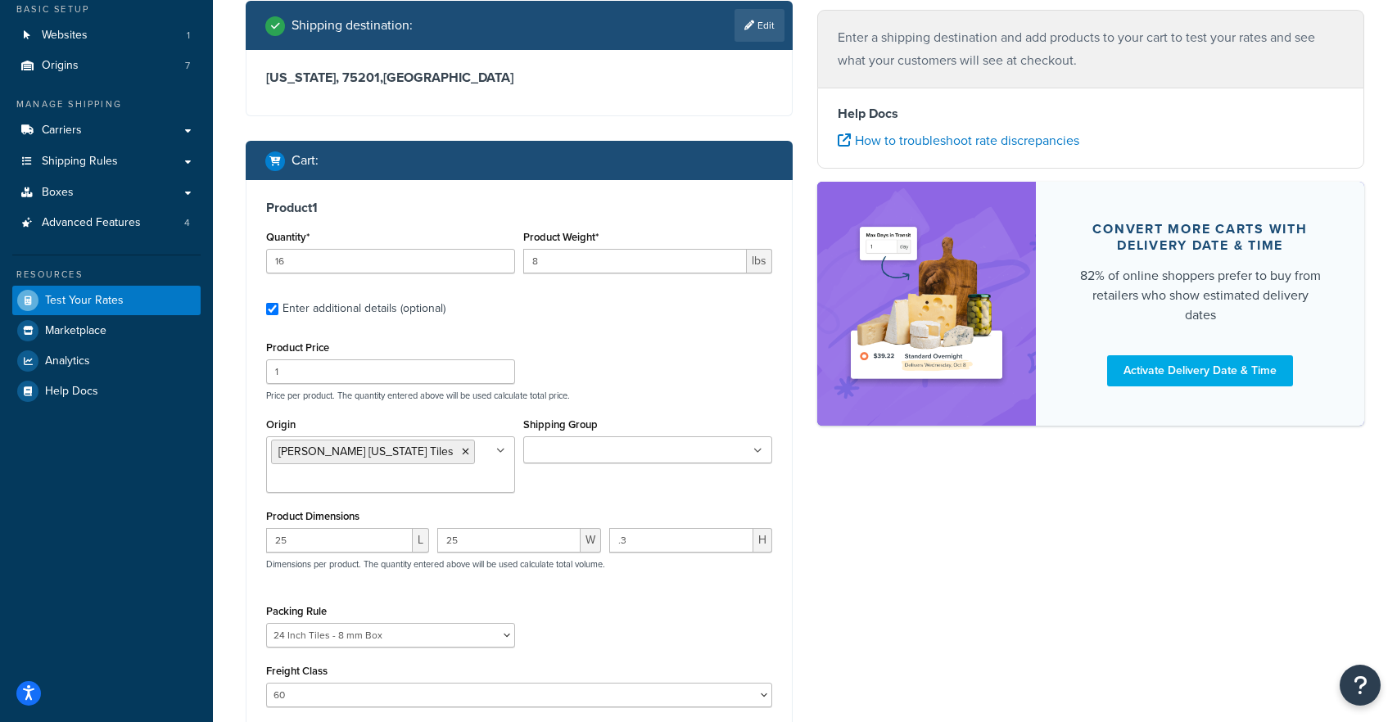
click at [566, 499] on div "Origin Fleck Ohio Tiles Fleck California Fleck Rolls Ohio Living.Fit Rubber Flo…" at bounding box center [519, 460] width 514 height 92
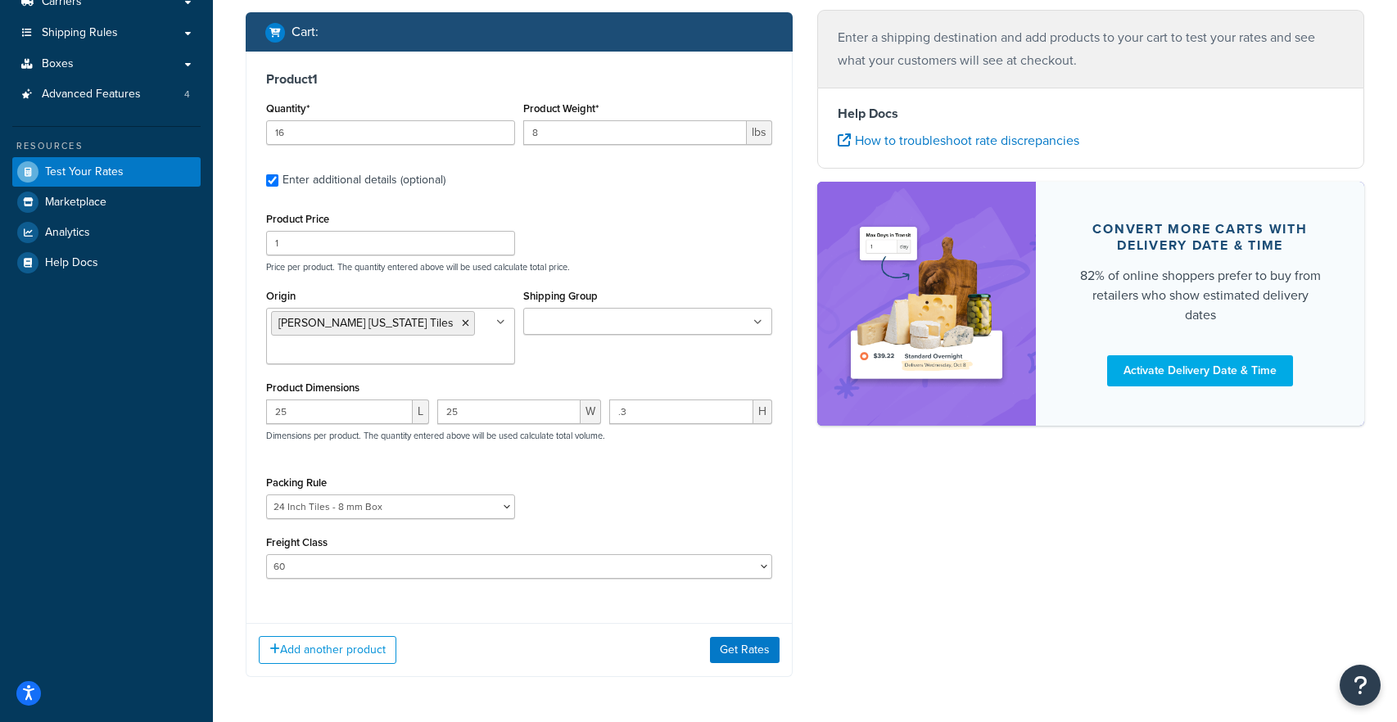
scroll to position [251, 0]
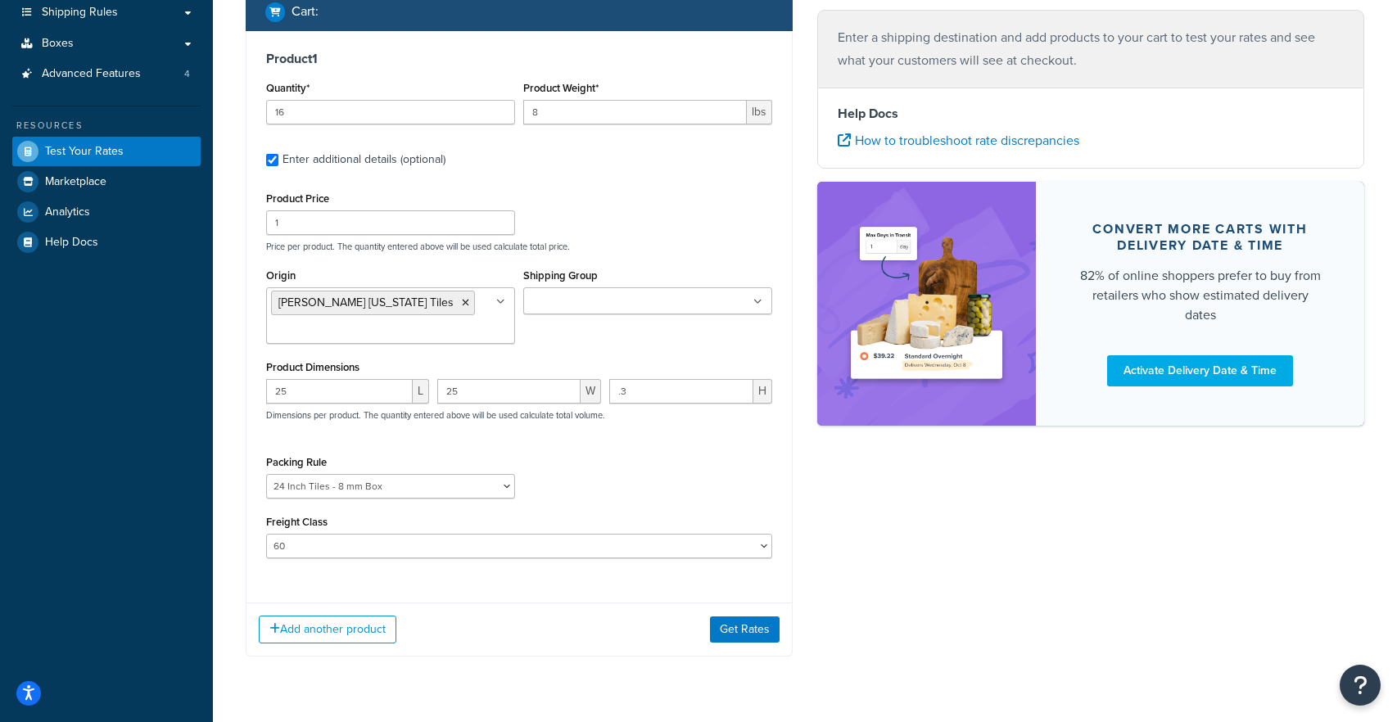
click at [539, 601] on div "Product 1 Quantity* 16 Product Weight* 8 lbs Enter additional details (optional…" at bounding box center [519, 344] width 547 height 626
click at [756, 638] on button "Get Rates" at bounding box center [745, 630] width 70 height 26
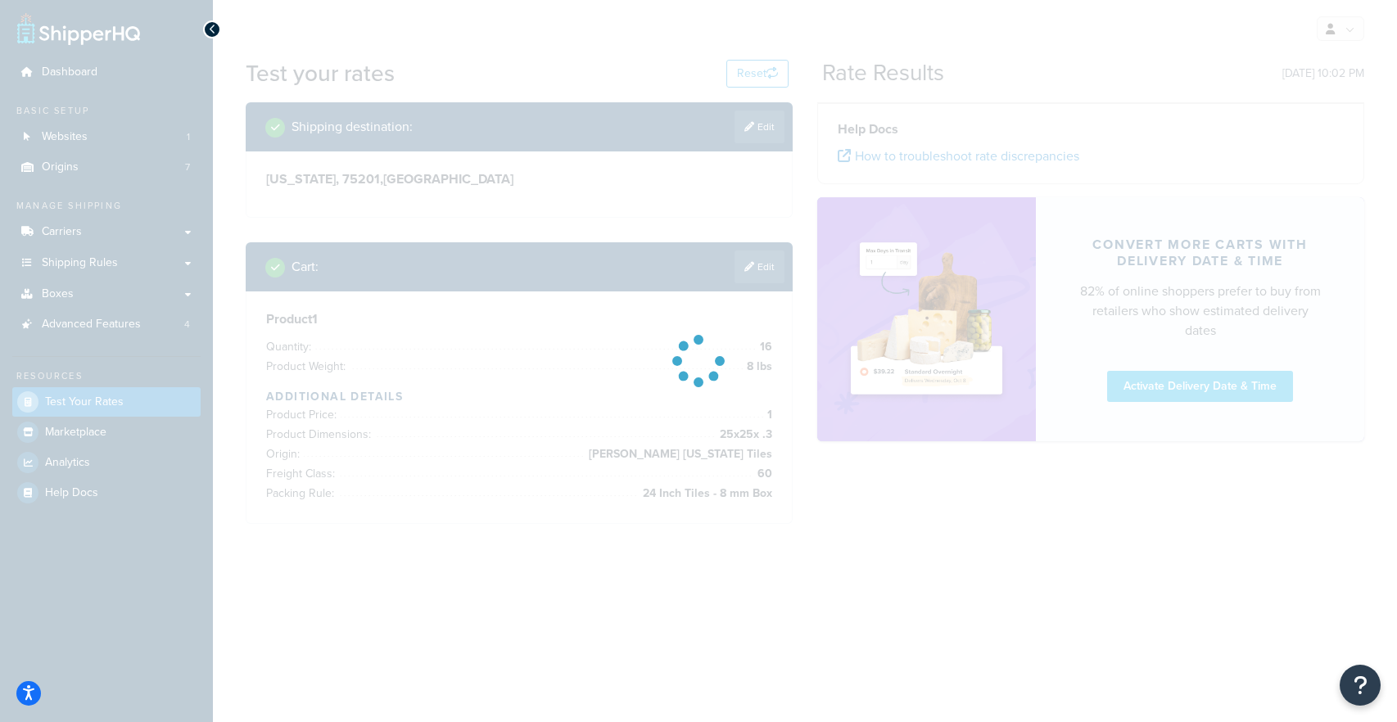
scroll to position [0, 0]
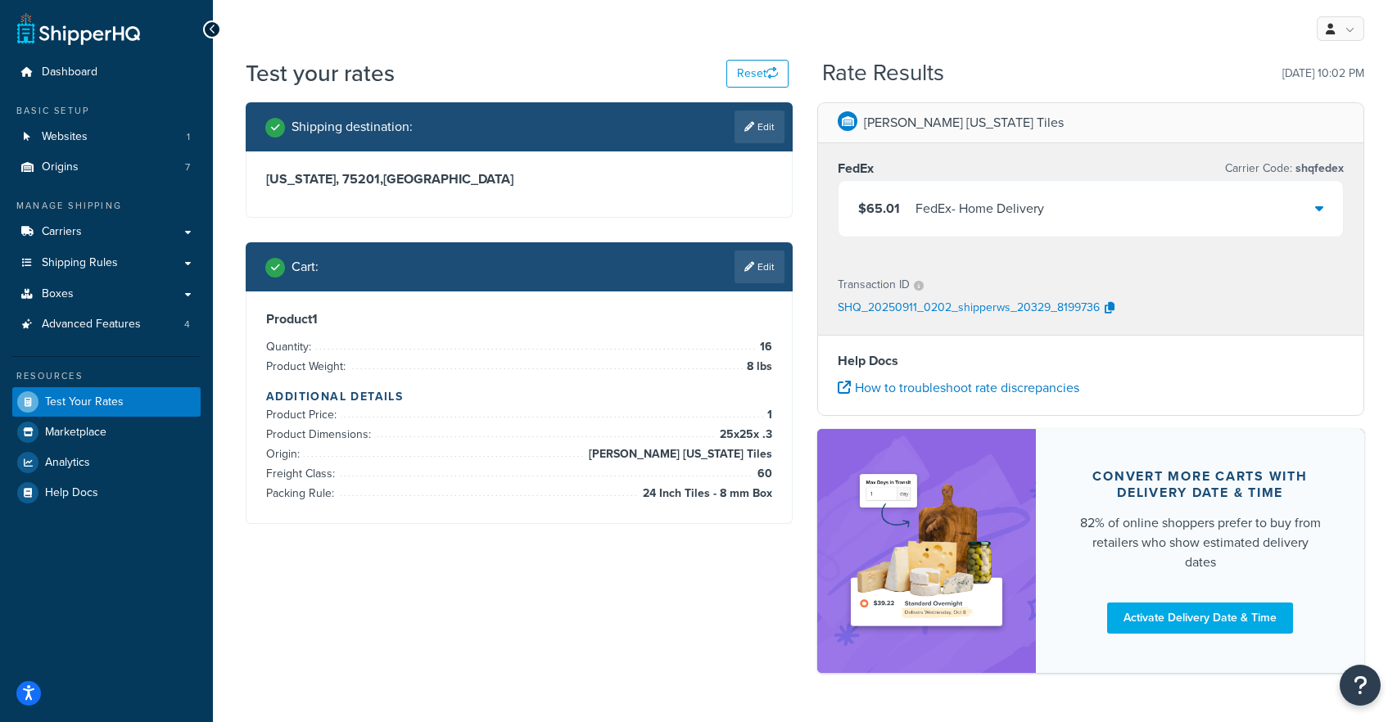
click at [1097, 306] on p "SHQ_20250911_0202_shipperws_20329_8199736" at bounding box center [969, 308] width 262 height 25
click at [1105, 306] on icon "button" at bounding box center [1110, 307] width 10 height 11
click at [147, 256] on link "Shipping Rules" at bounding box center [106, 263] width 188 height 30
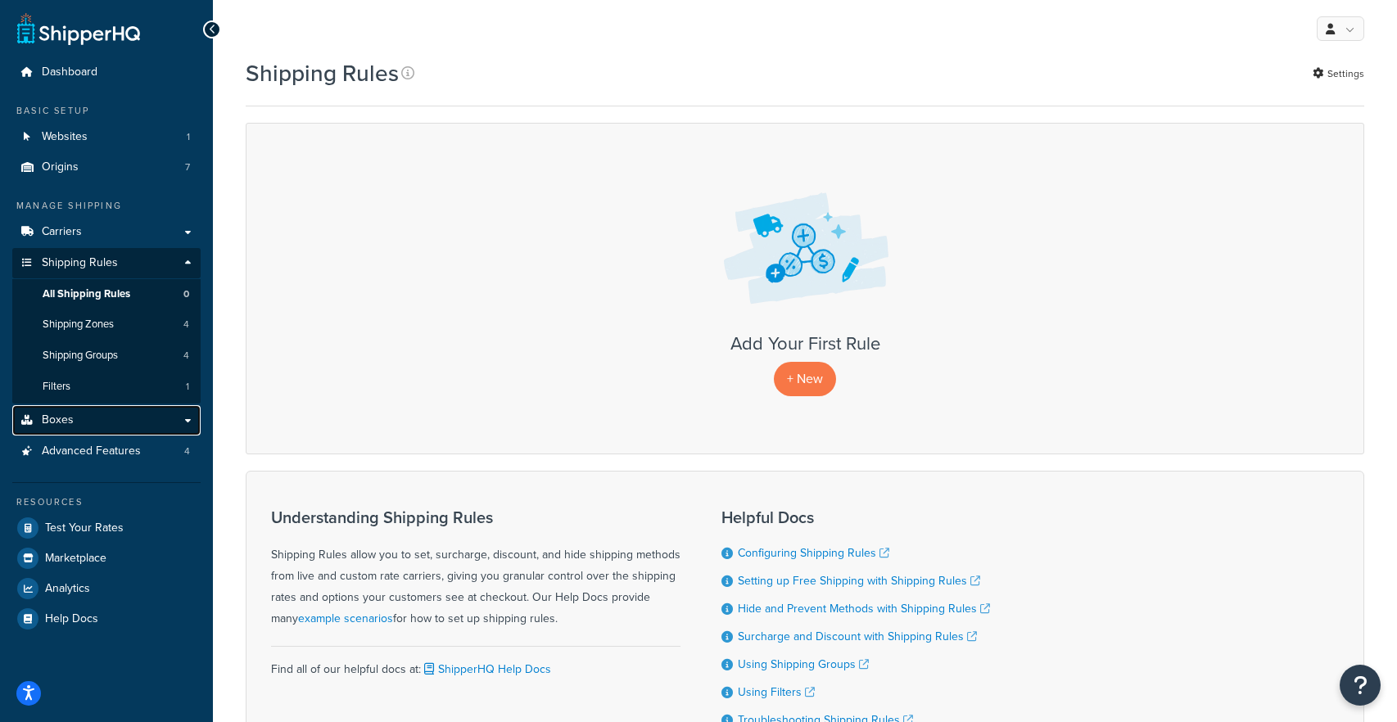
click at [179, 418] on link "Boxes" at bounding box center [106, 420] width 188 height 30
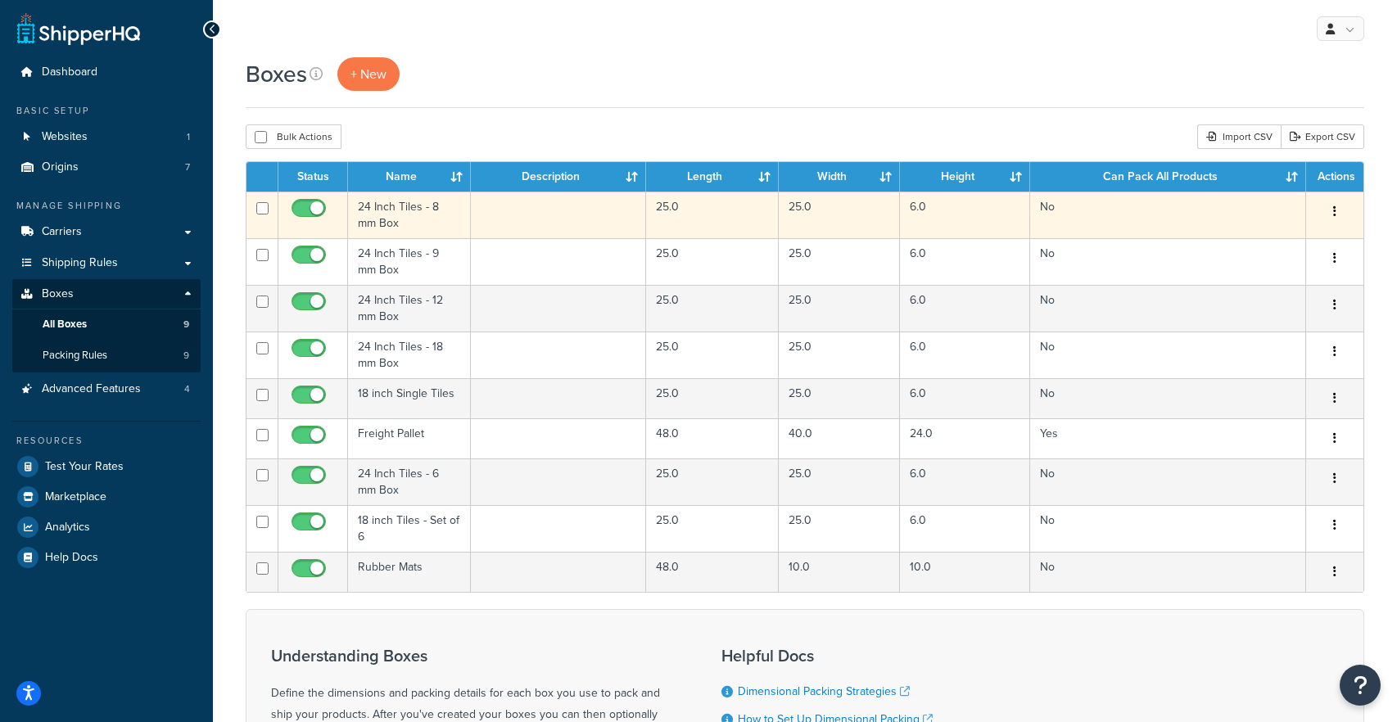
click at [394, 212] on td "24 Inch Tiles - 8 mm Box" at bounding box center [409, 215] width 123 height 47
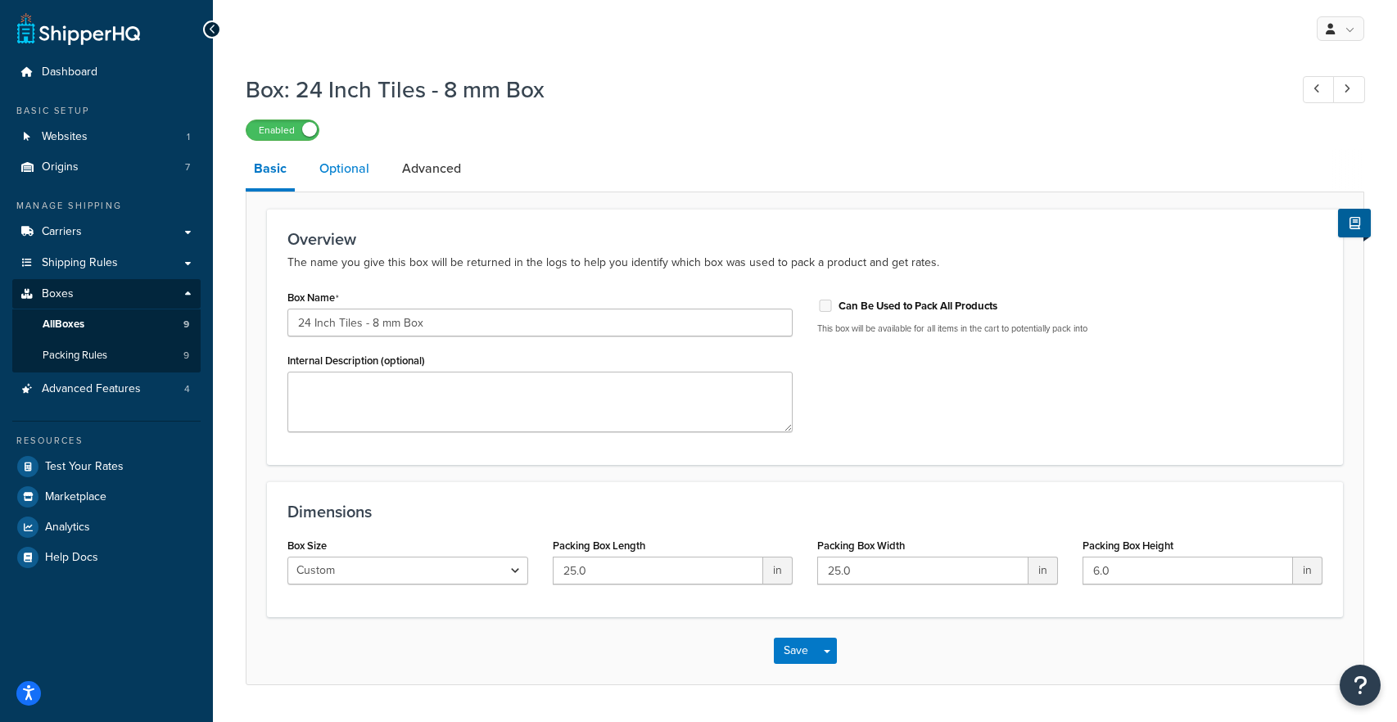
click at [359, 167] on link "Optional" at bounding box center [344, 168] width 66 height 39
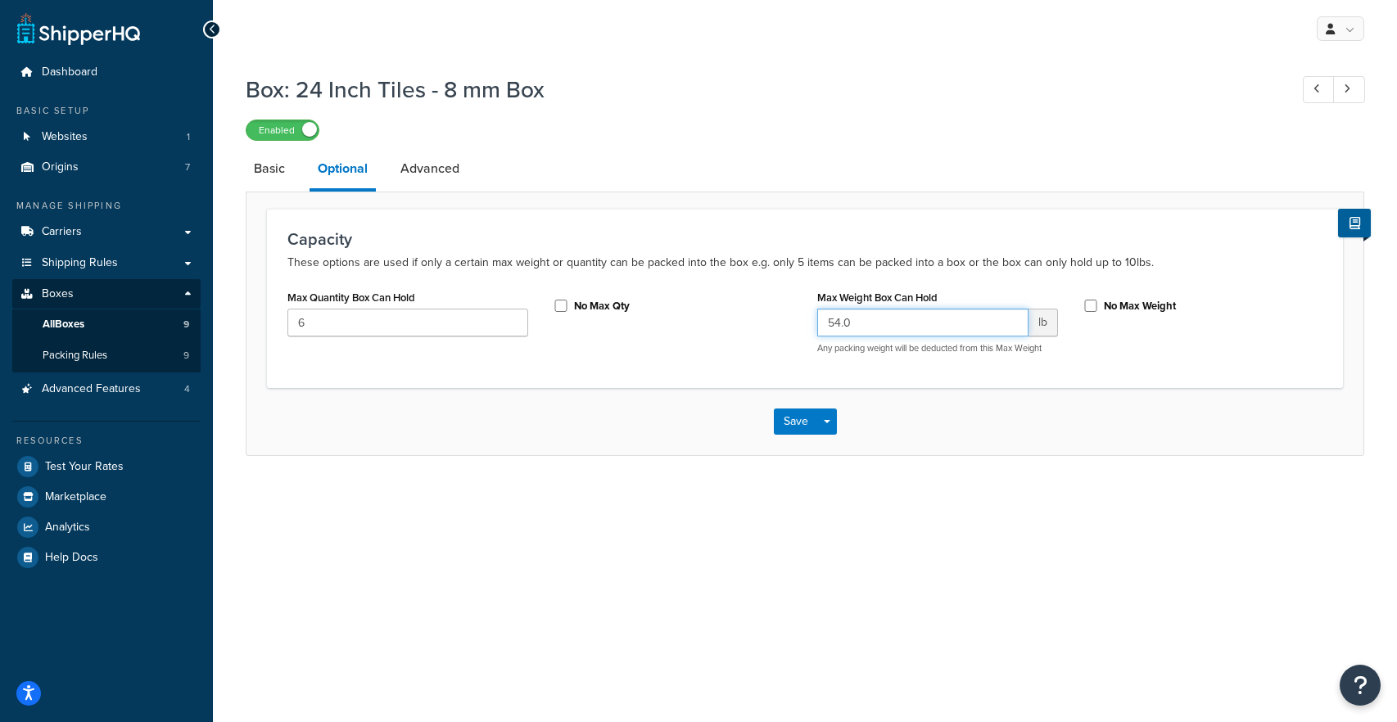
click at [847, 321] on input "54.0" at bounding box center [922, 323] width 211 height 28
type input "50"
click at [790, 421] on button "Save" at bounding box center [796, 422] width 44 height 26
